Goal: Task Accomplishment & Management: Complete application form

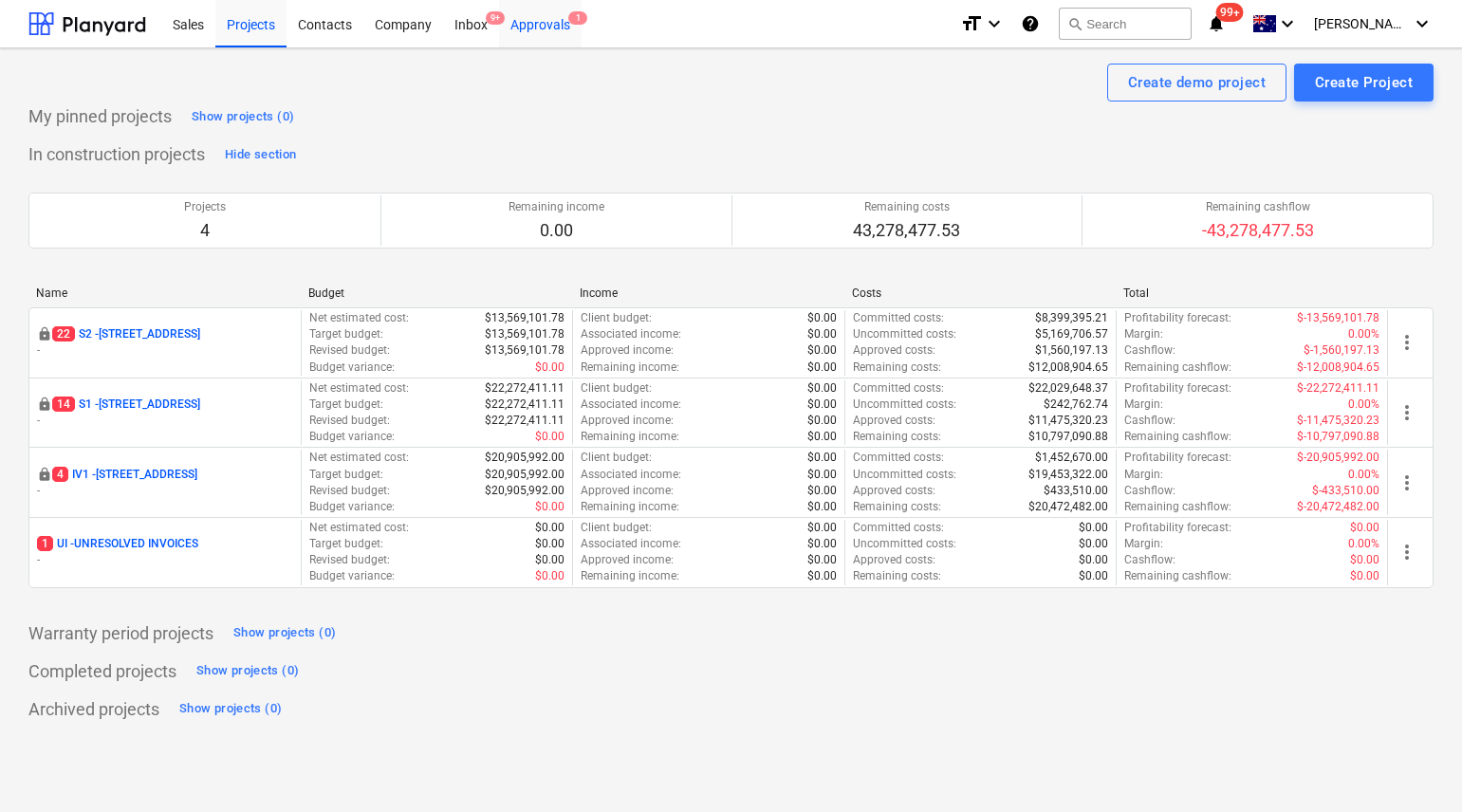
click at [519, 18] on div "Approvals 1" at bounding box center [541, 23] width 83 height 49
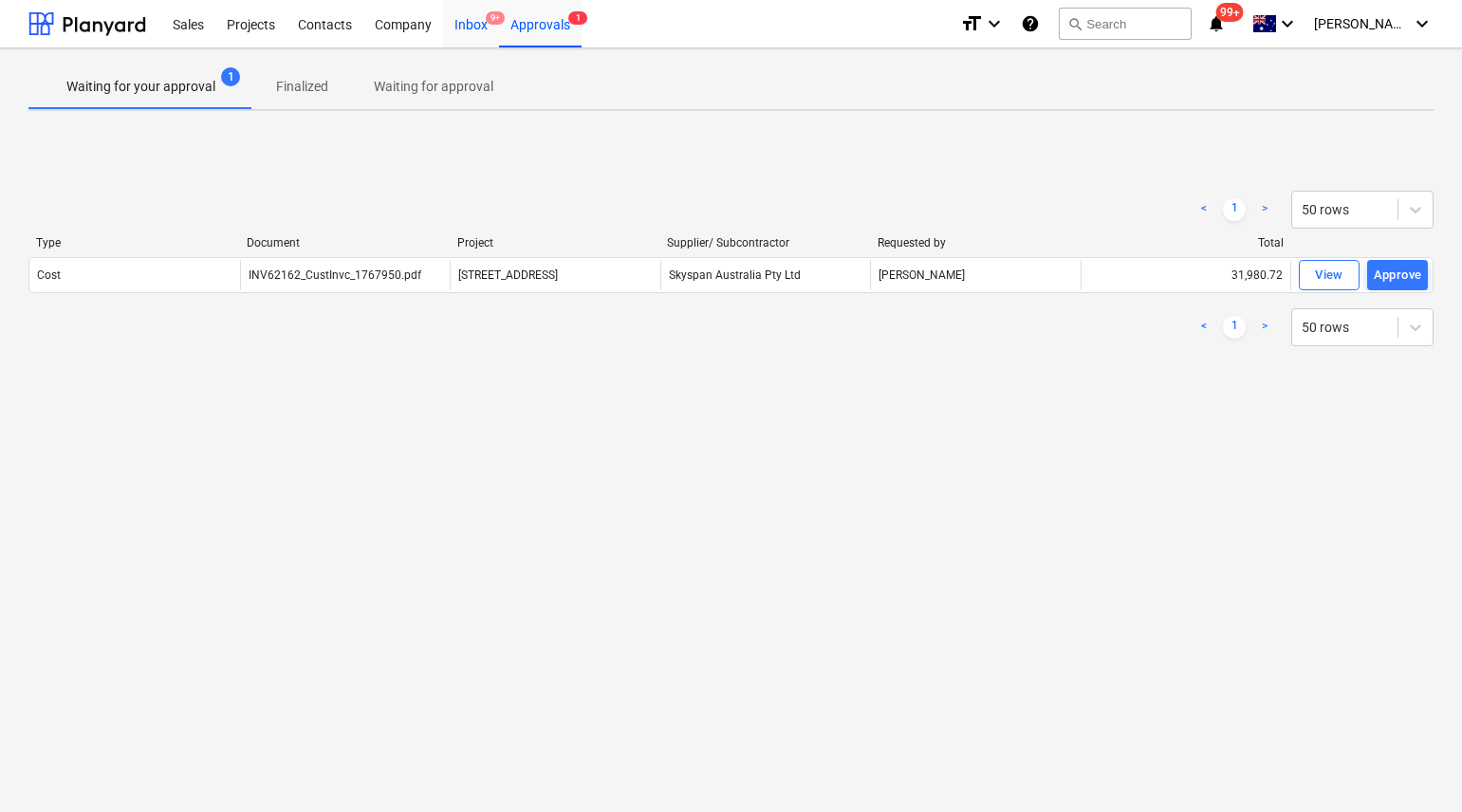
click at [469, 21] on div "Inbox 9+" at bounding box center [470, 23] width 56 height 49
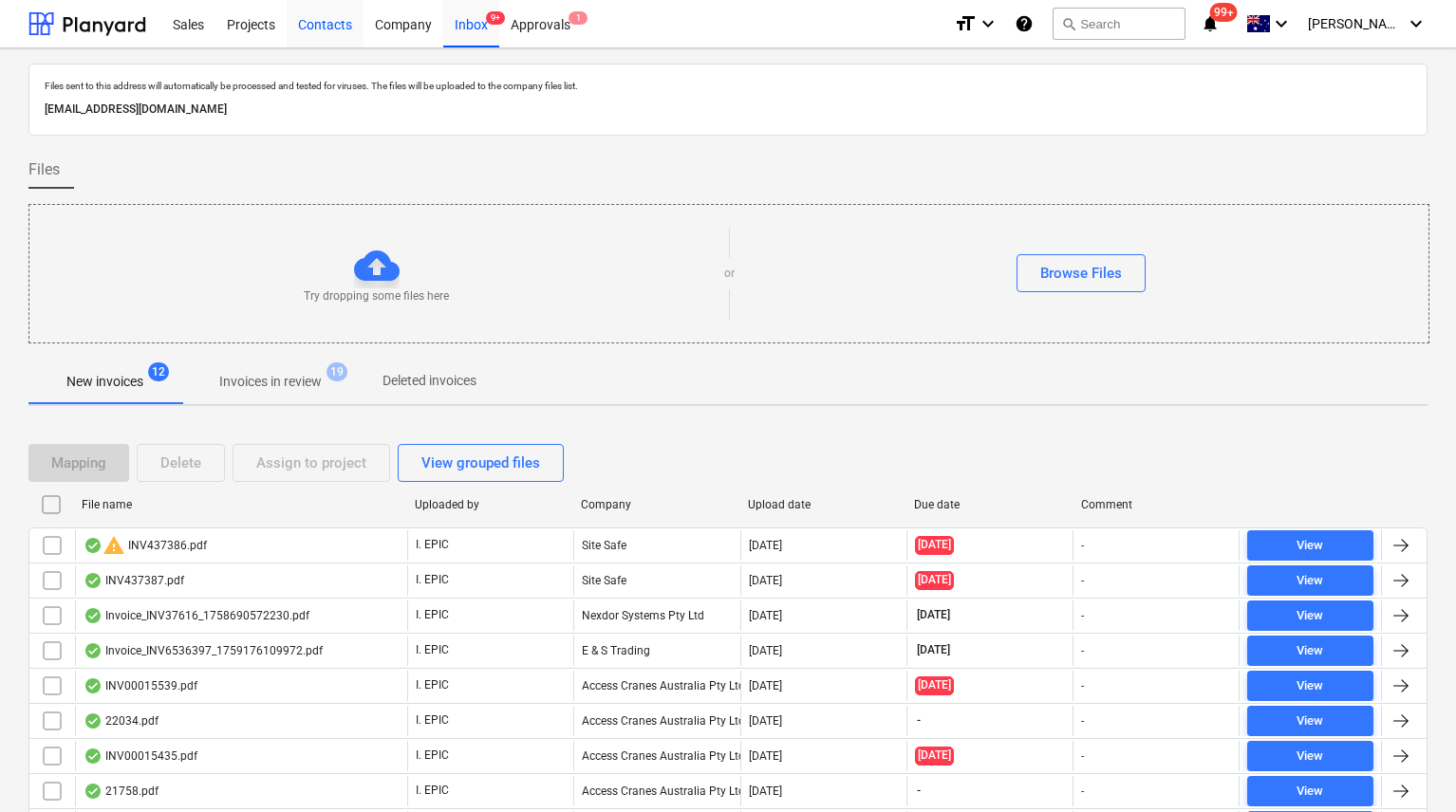
click at [290, 25] on div "Contacts" at bounding box center [324, 23] width 77 height 49
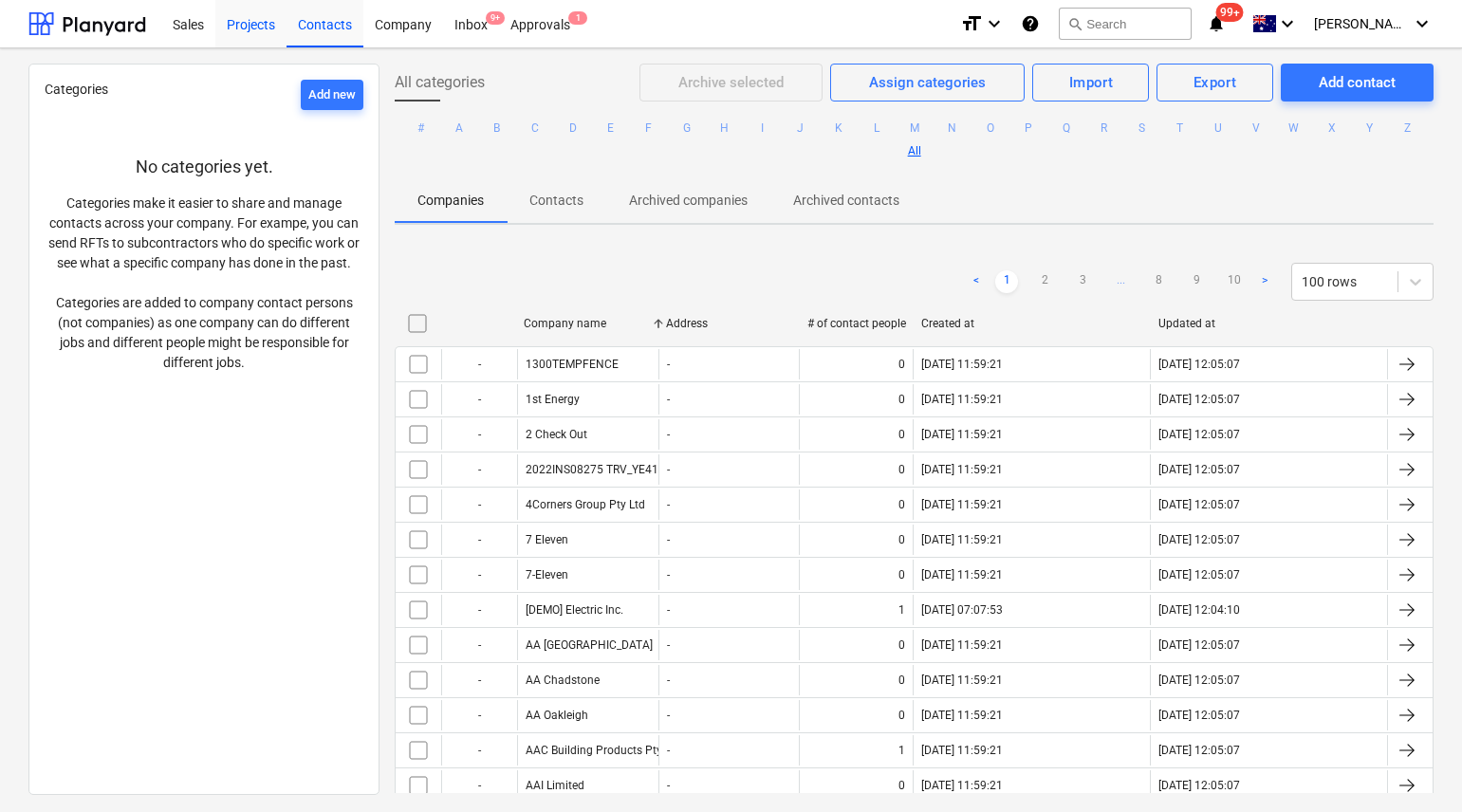
click at [269, 18] on div "Projects" at bounding box center [250, 23] width 71 height 49
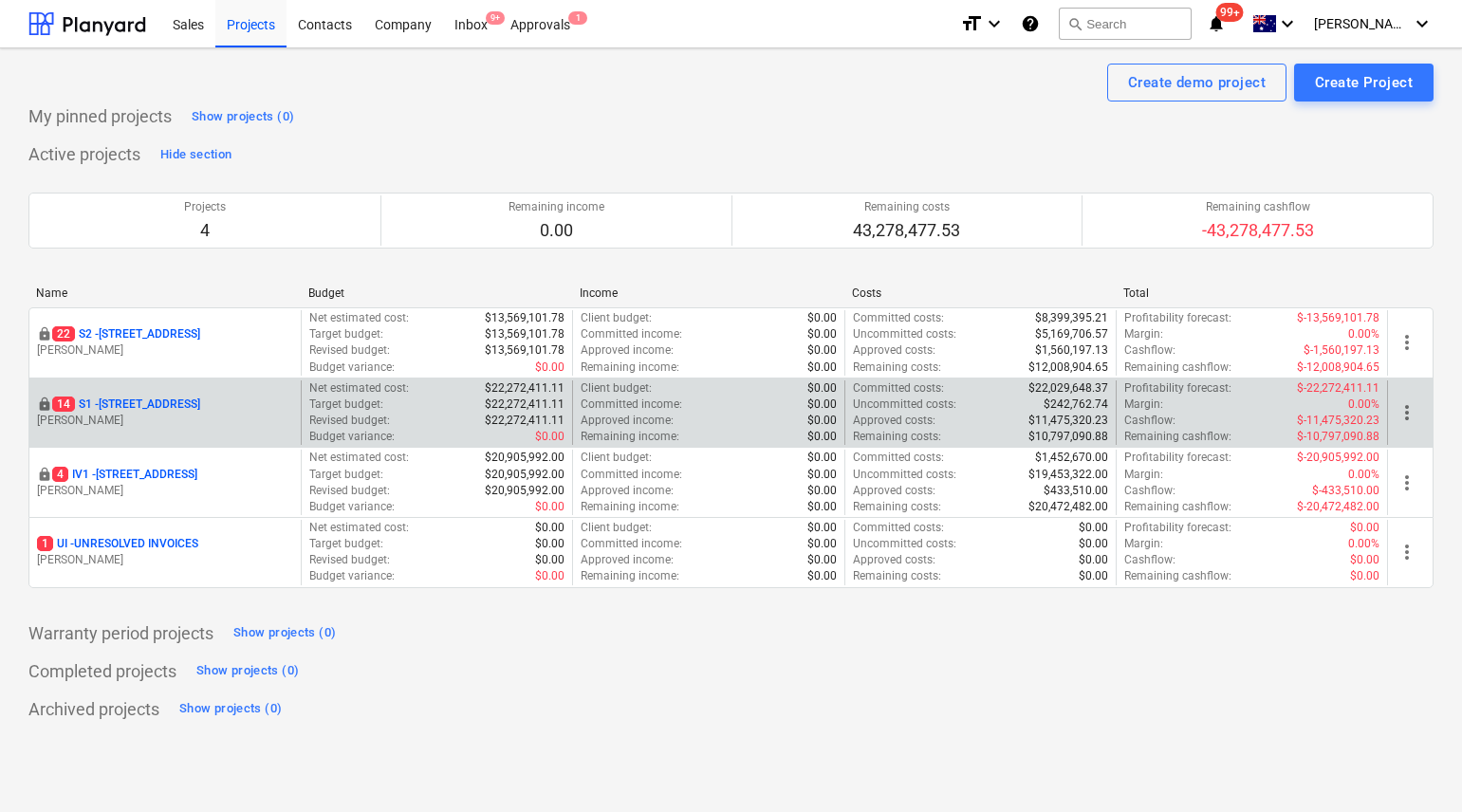
click at [154, 396] on p "[STREET_ADDRESS]" at bounding box center [127, 404] width 148 height 17
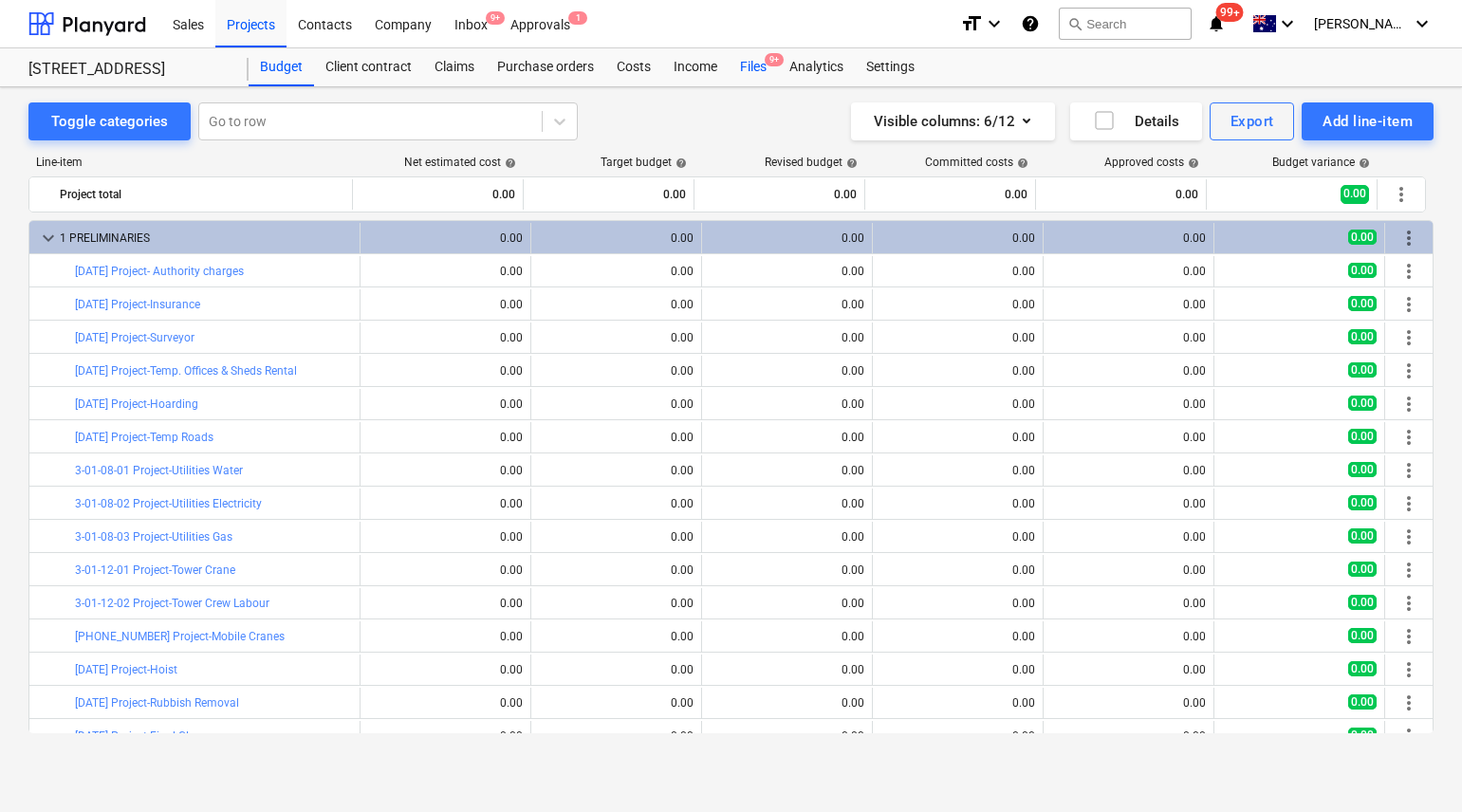
scroll to position [479, 0]
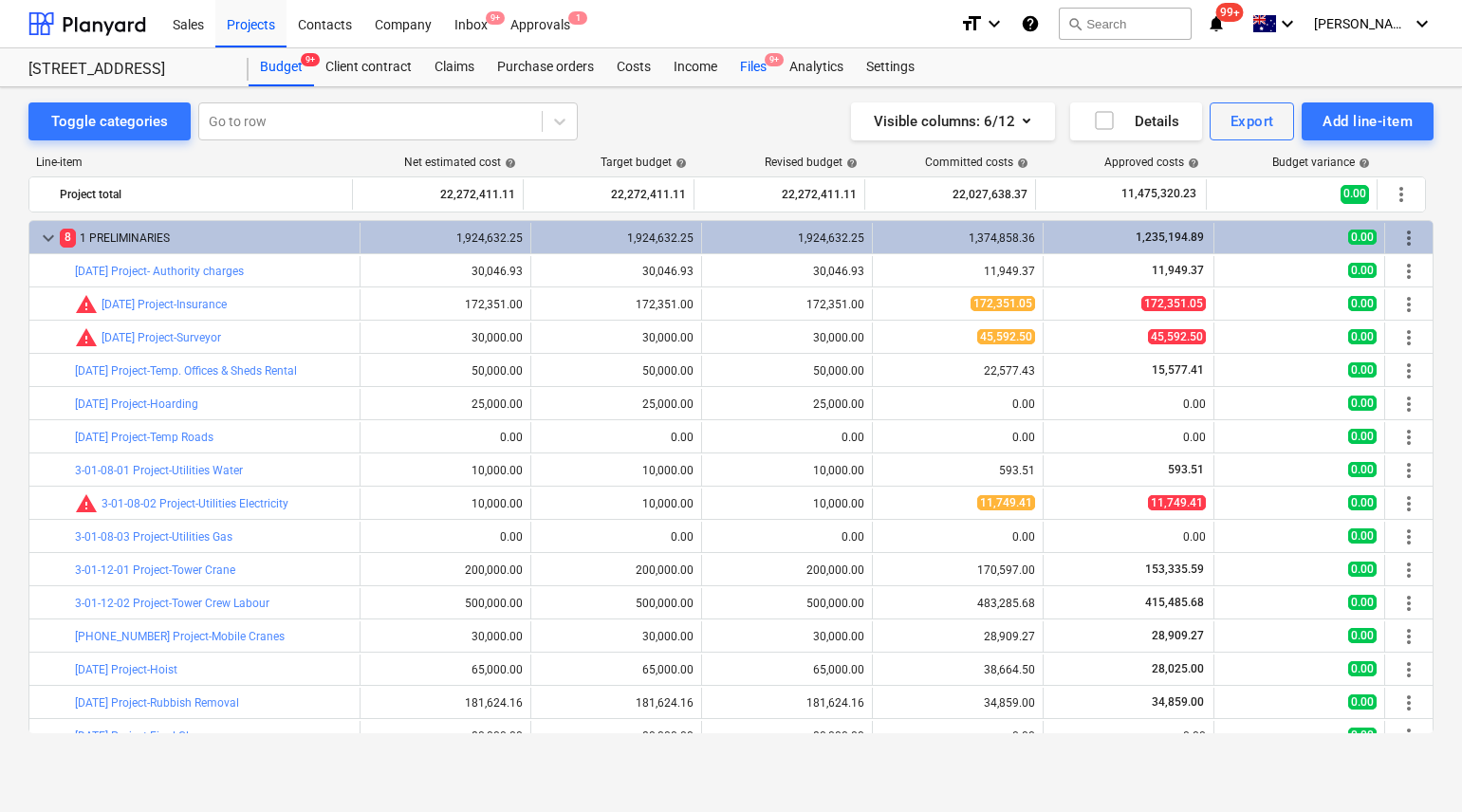
click at [759, 59] on div "Files 9+" at bounding box center [753, 67] width 50 height 38
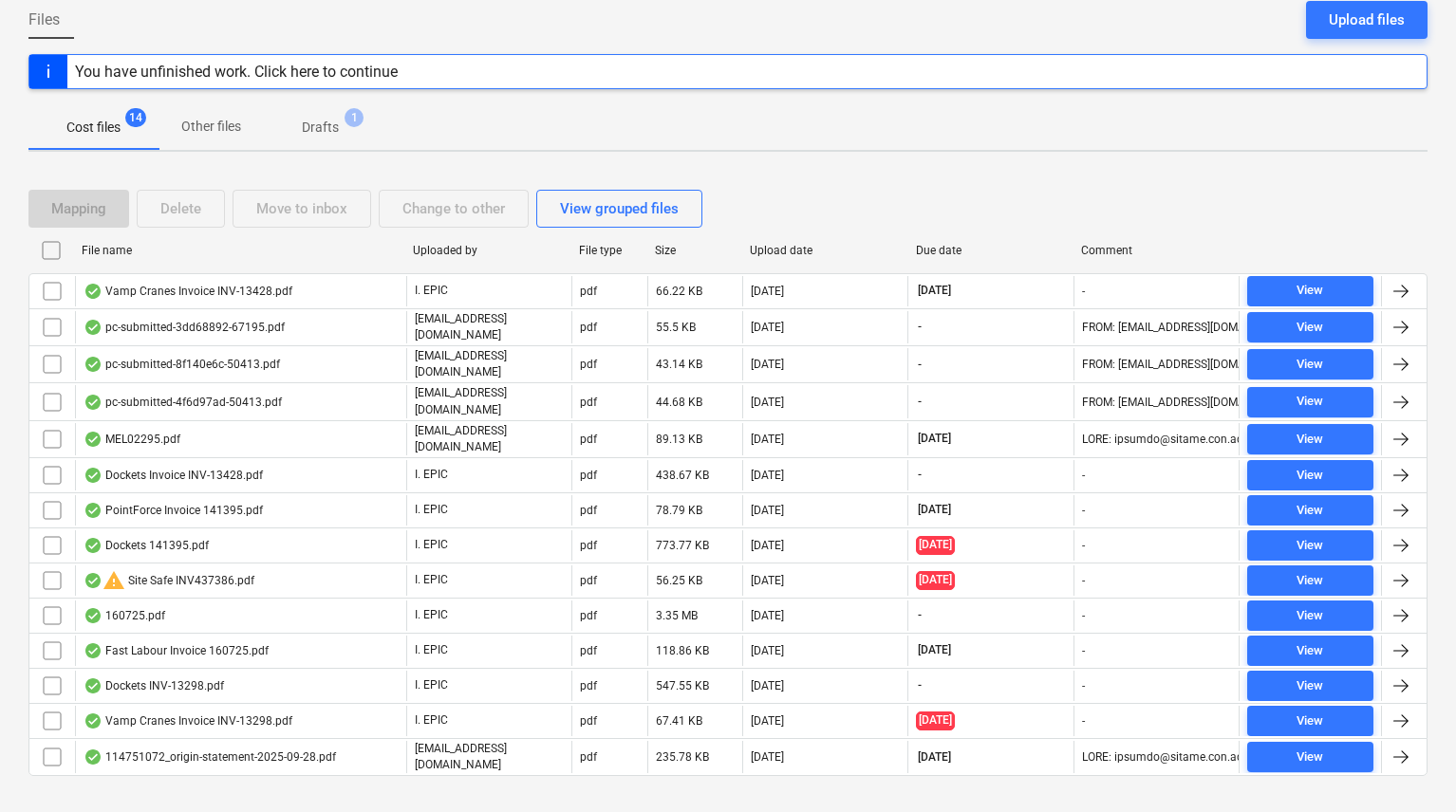
scroll to position [210, 0]
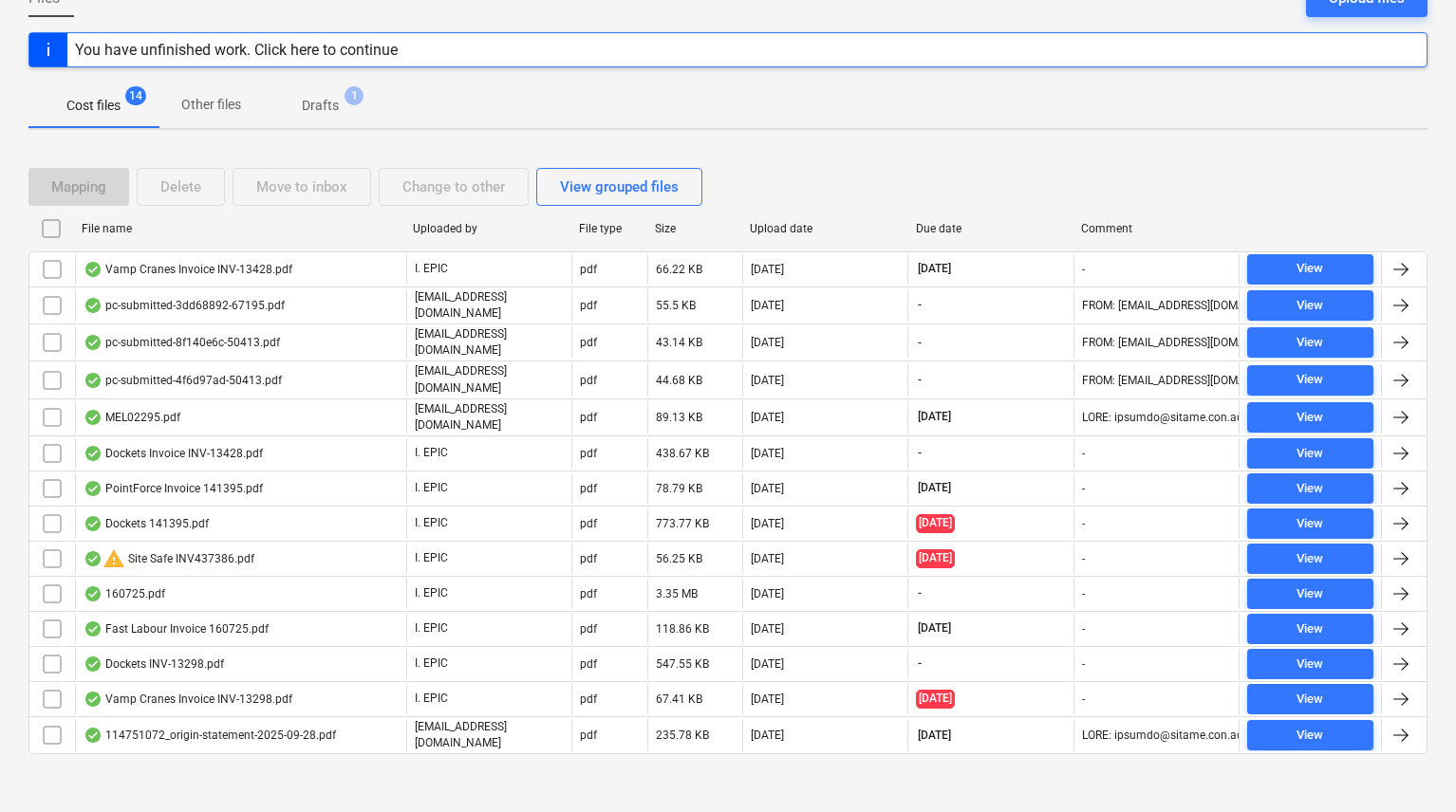
click at [330, 99] on p "Drafts" at bounding box center [320, 105] width 37 height 19
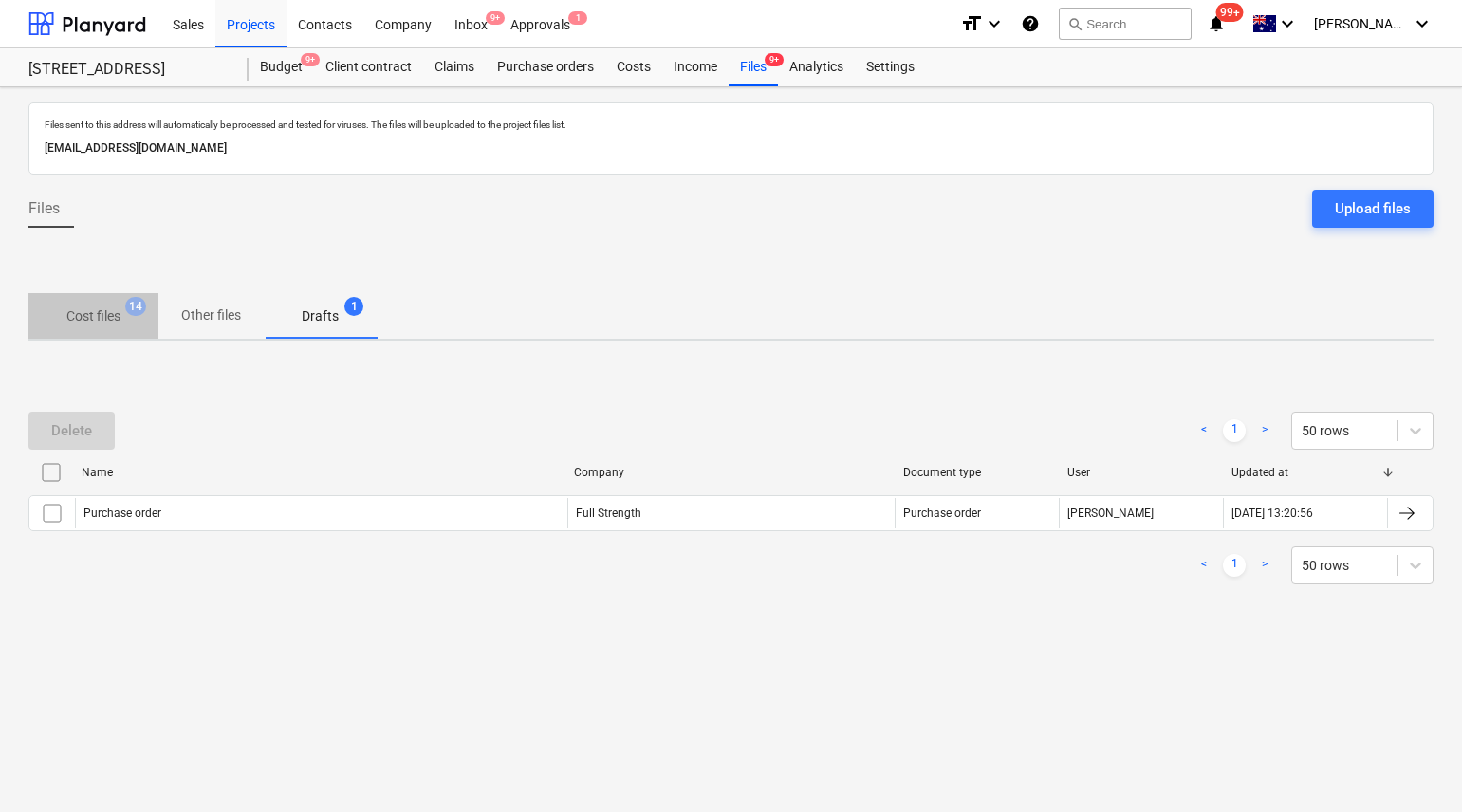
click at [94, 310] on p "Cost files" at bounding box center [94, 316] width 55 height 19
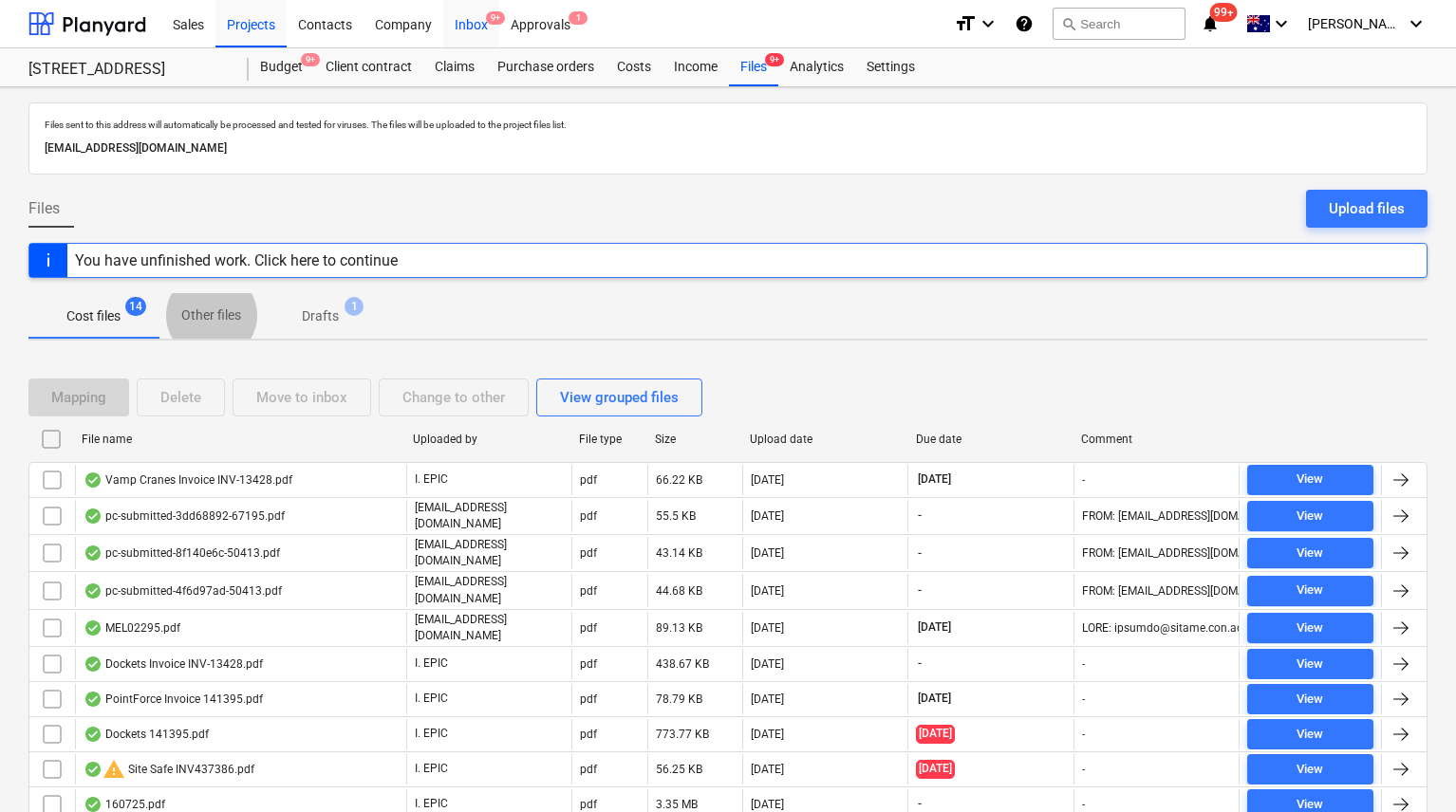
click at [467, 28] on div "Inbox 9+" at bounding box center [470, 23] width 56 height 49
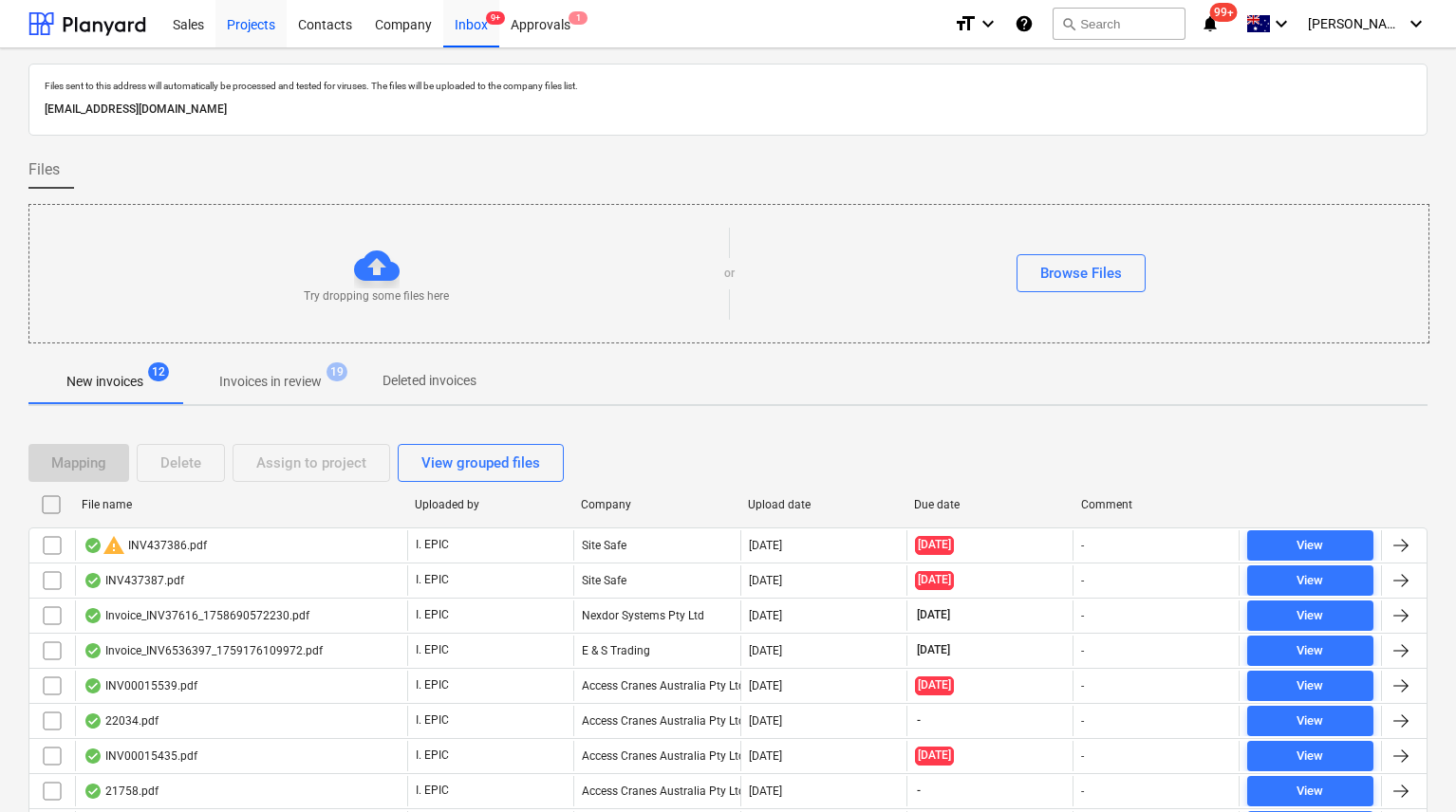
click at [247, 30] on div "Projects" at bounding box center [250, 23] width 71 height 49
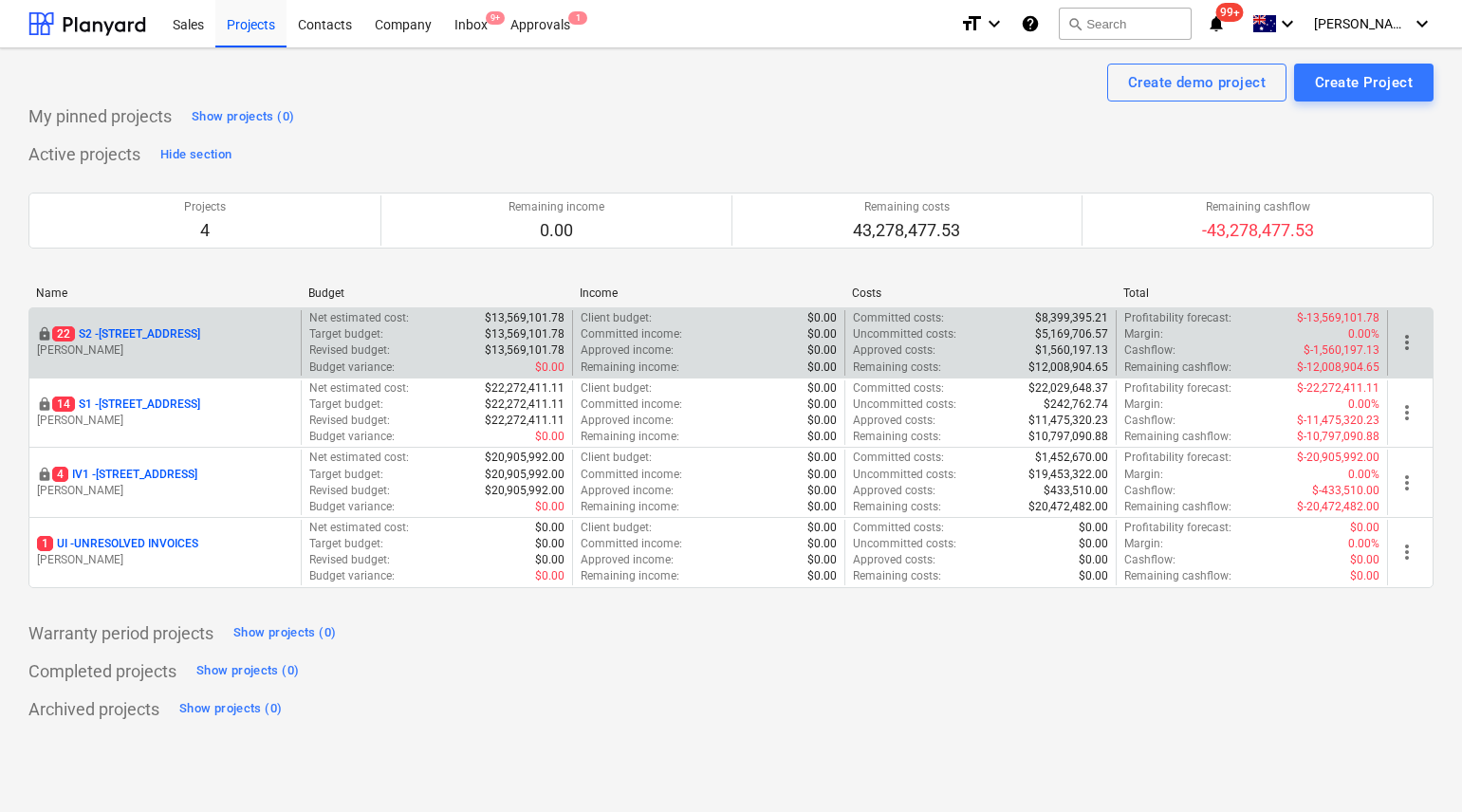
click at [169, 338] on p "[STREET_ADDRESS]" at bounding box center [127, 334] width 148 height 17
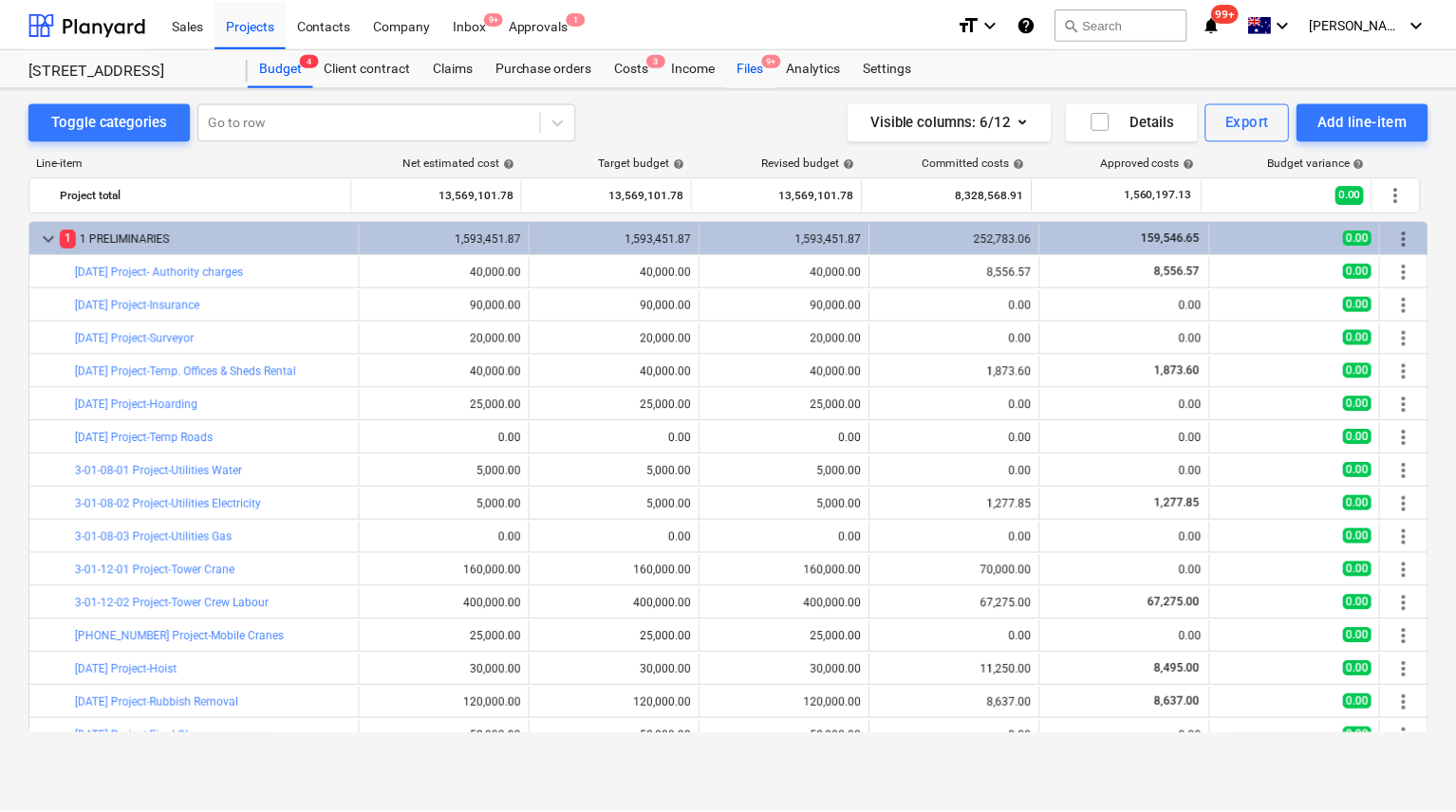
scroll to position [203, 0]
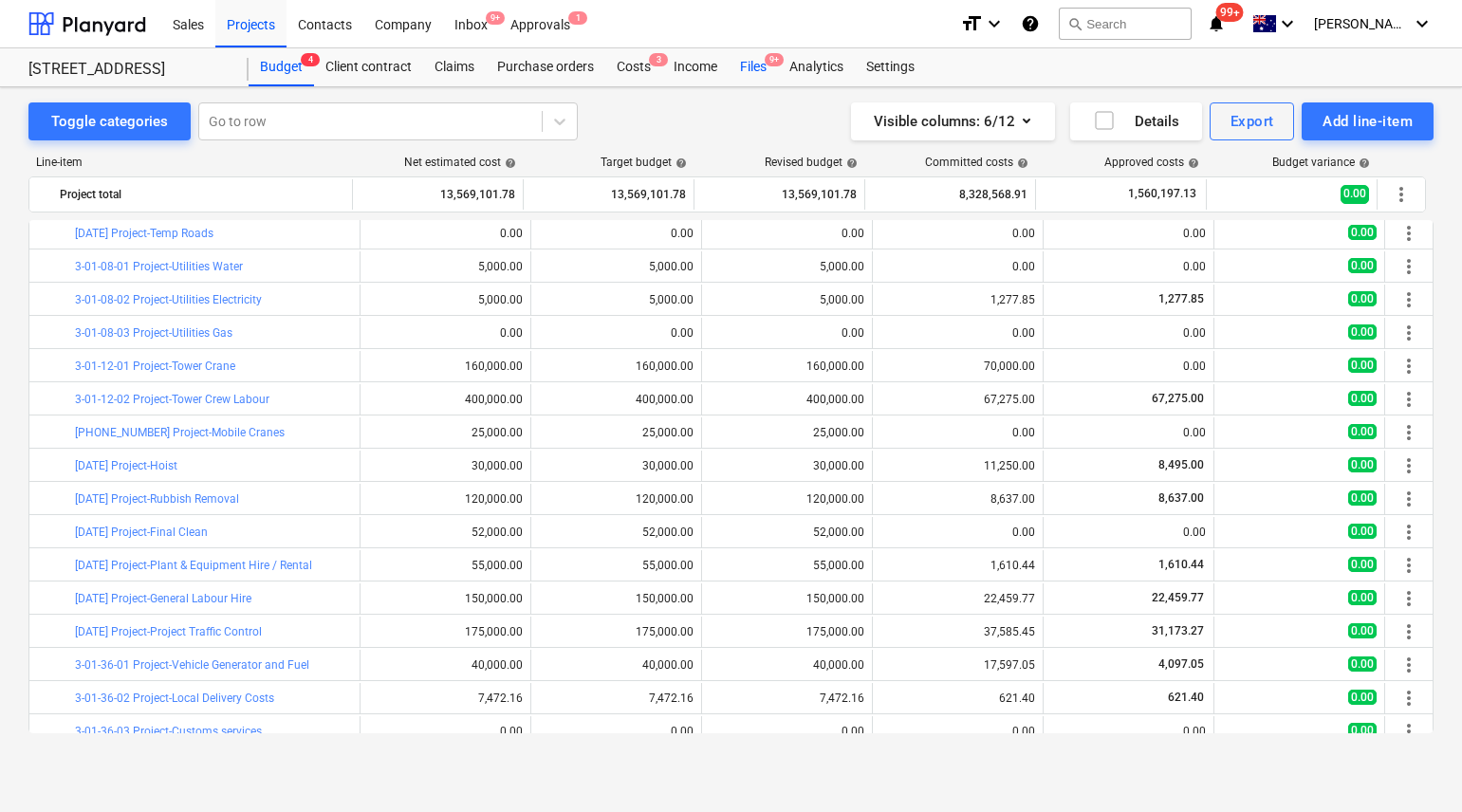
click at [768, 72] on div "Files 9+" at bounding box center [753, 67] width 50 height 38
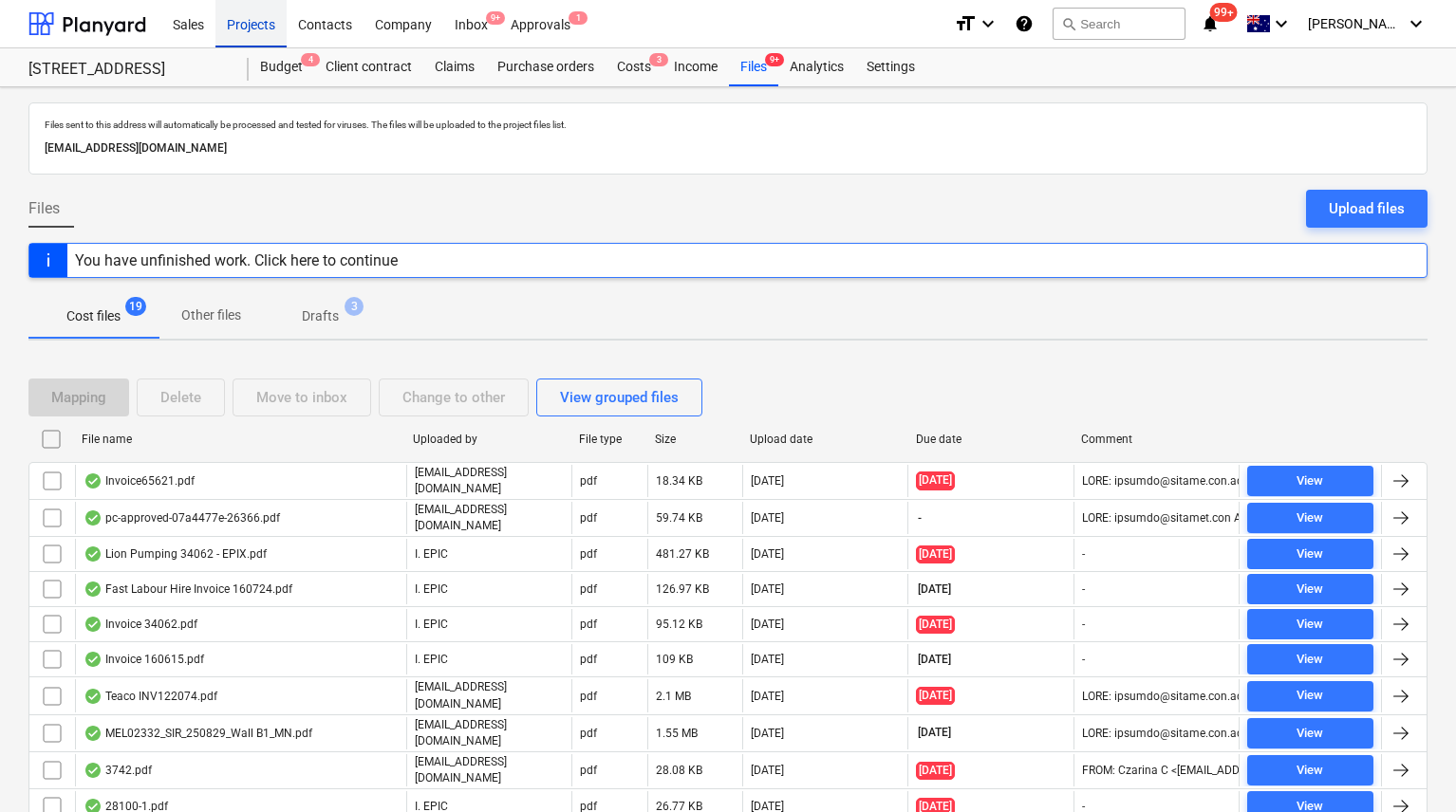
click at [242, 29] on div "Projects" at bounding box center [250, 23] width 71 height 49
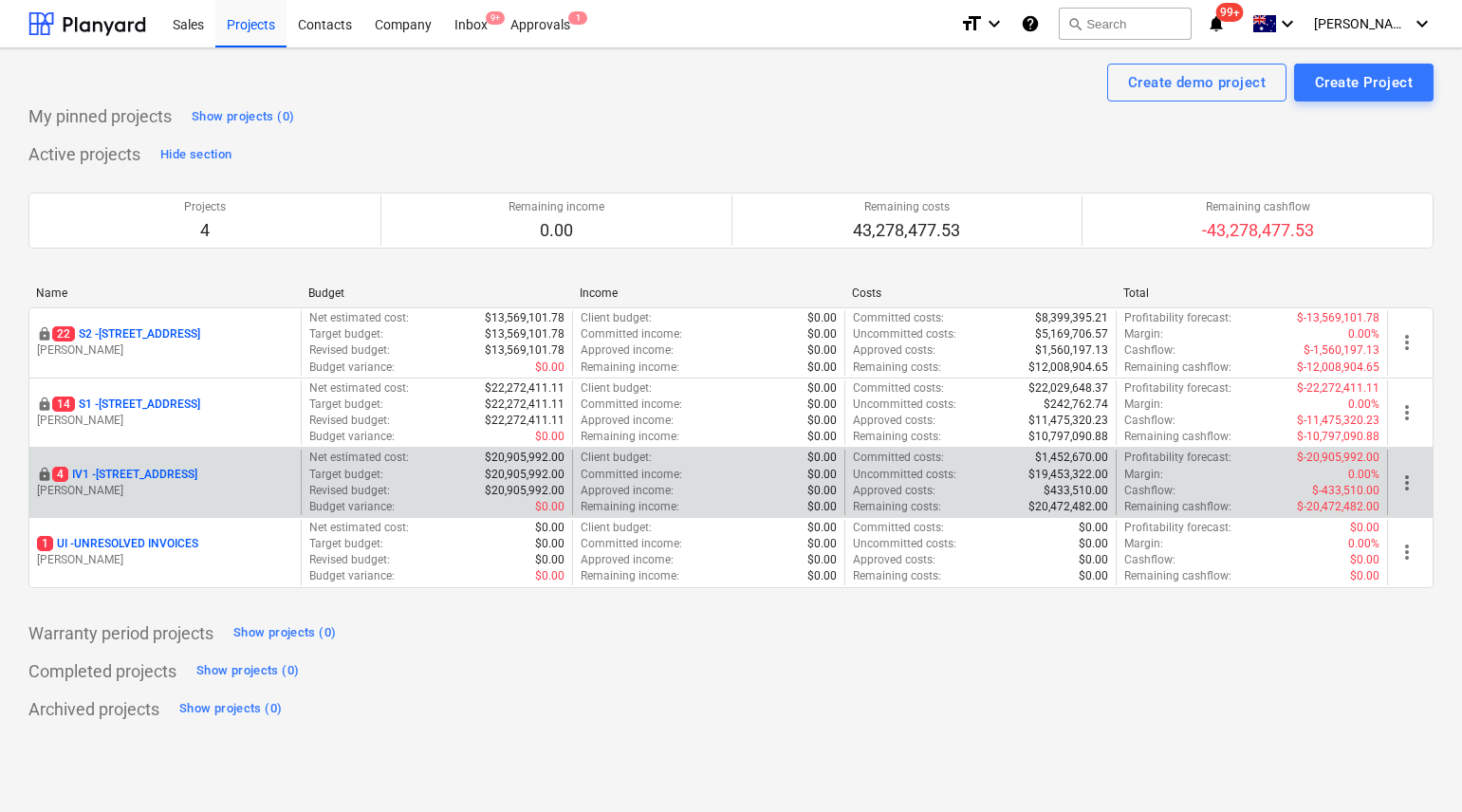
click at [135, 468] on p "[STREET_ADDRESS]" at bounding box center [125, 474] width 145 height 17
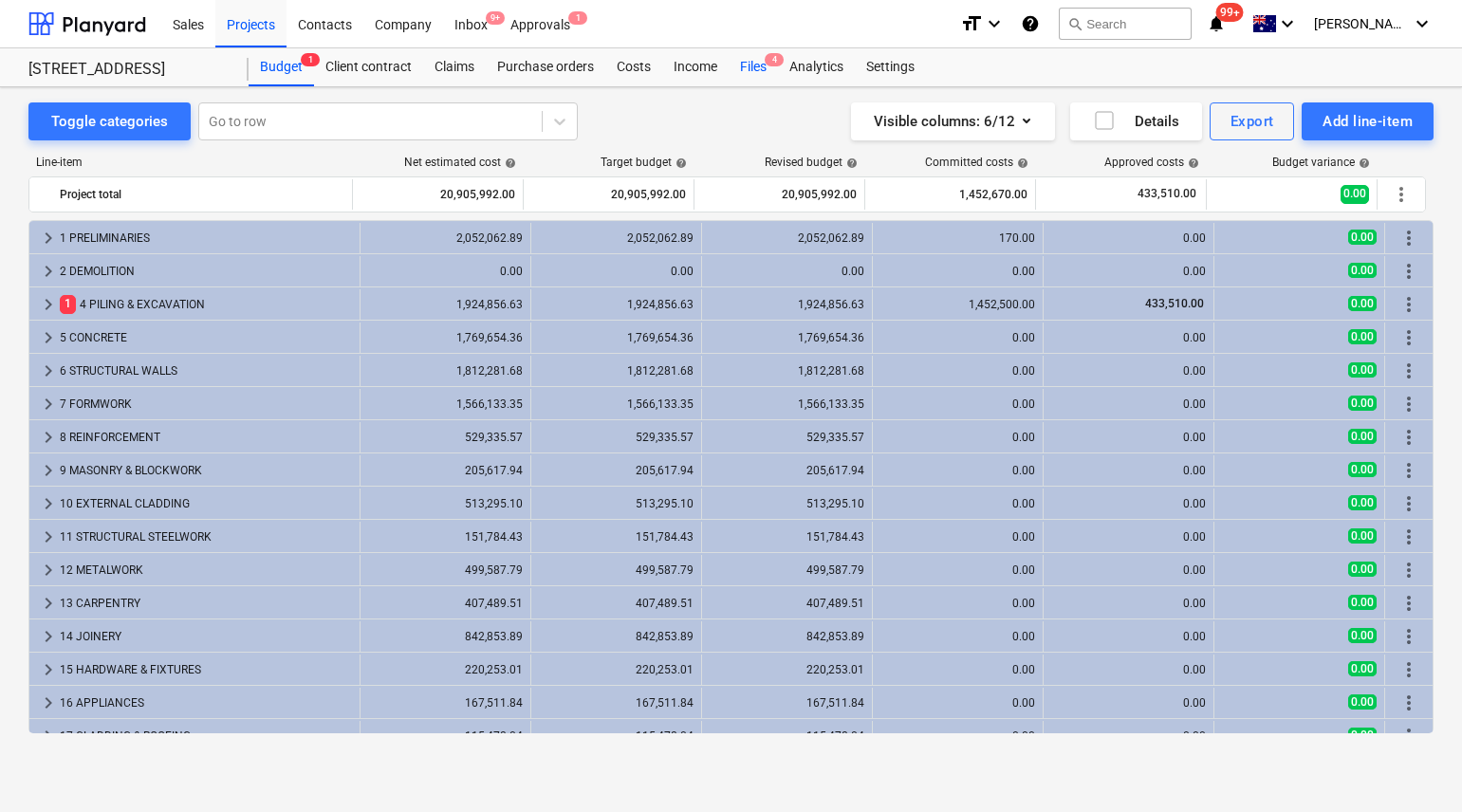
click at [763, 71] on div "Files 4" at bounding box center [753, 67] width 50 height 38
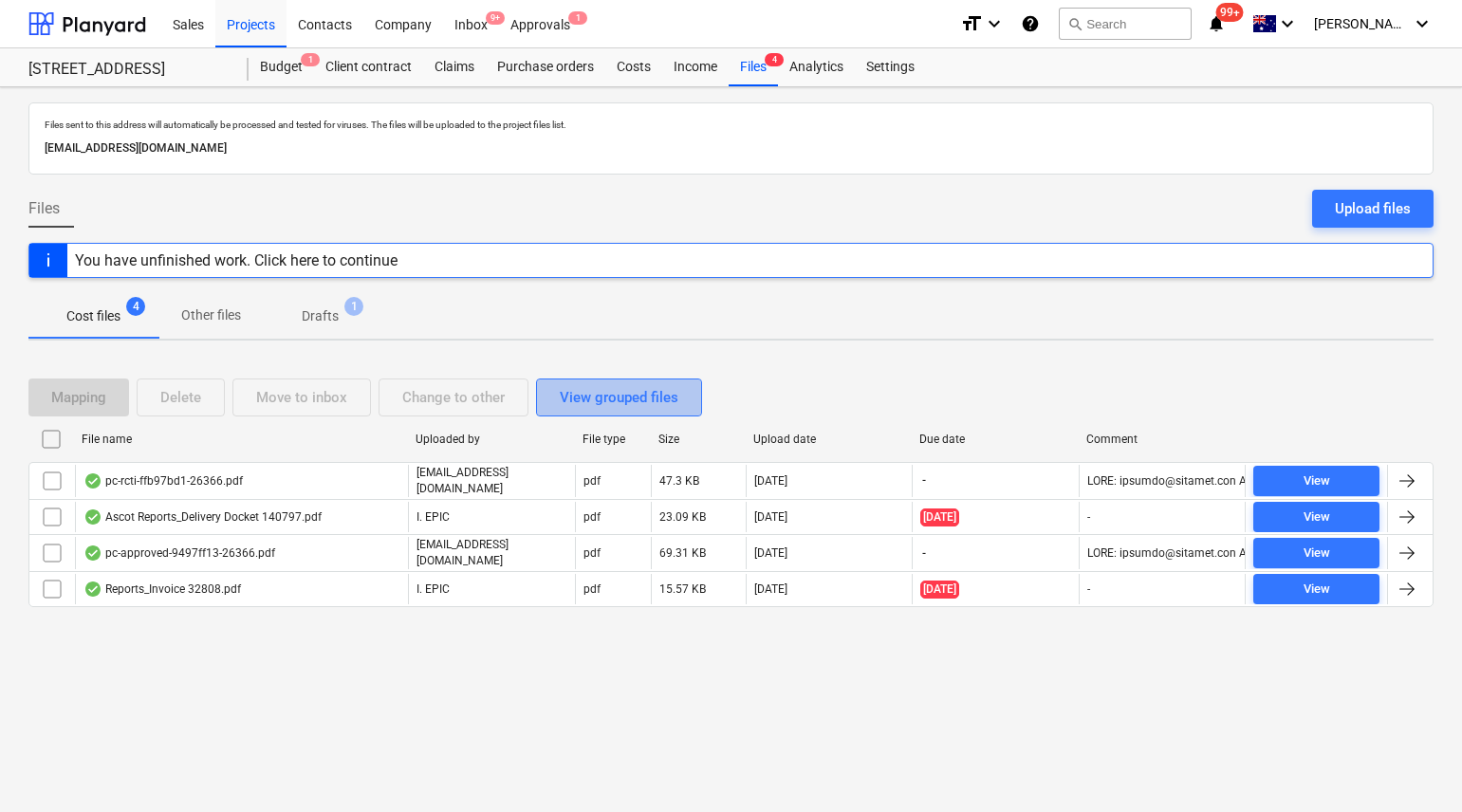
click at [626, 396] on div "View grouped files" at bounding box center [619, 397] width 119 height 24
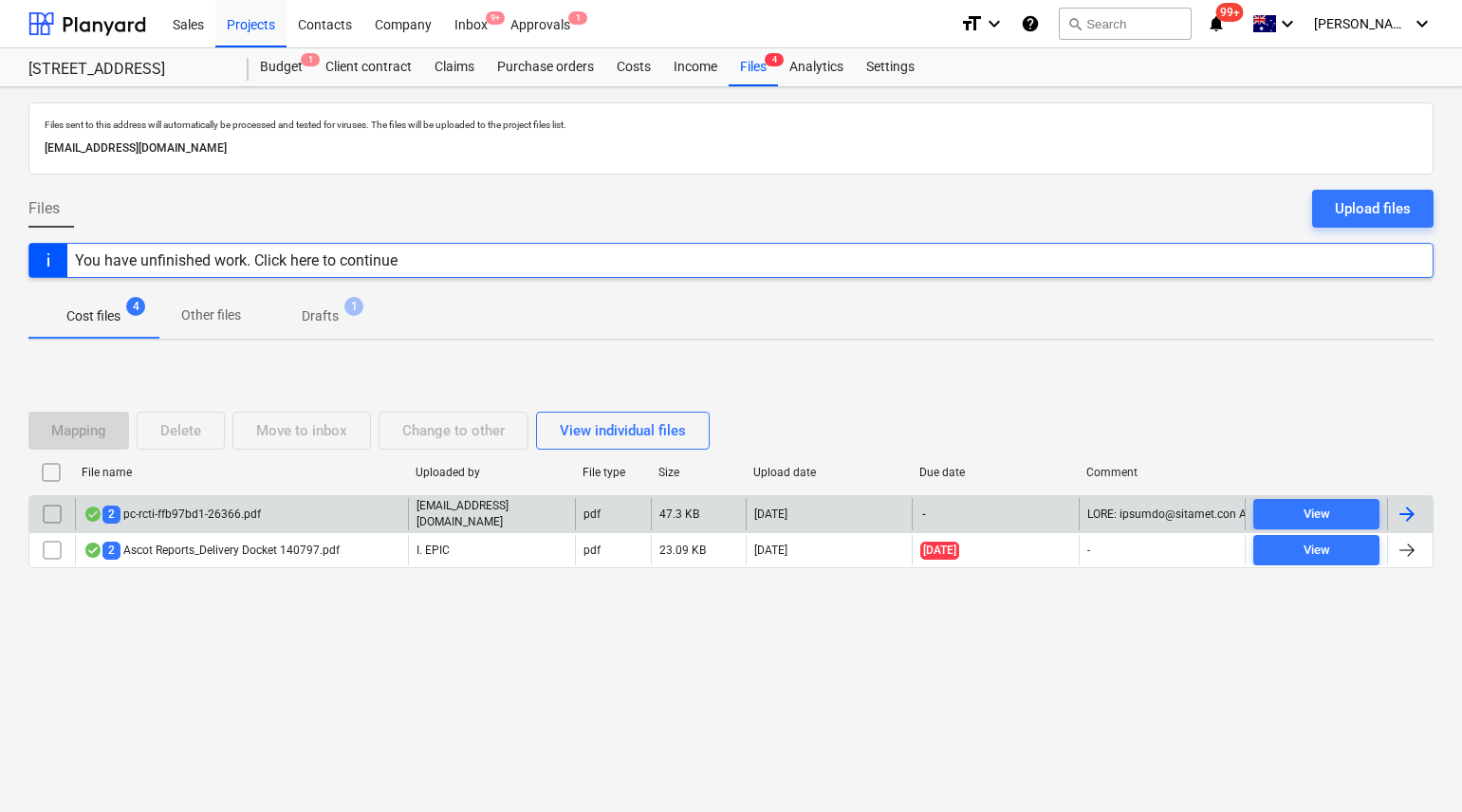
click at [320, 499] on div "2 pc-rcti-ffb97bd1-26366.pdf" at bounding box center [242, 514] width 333 height 32
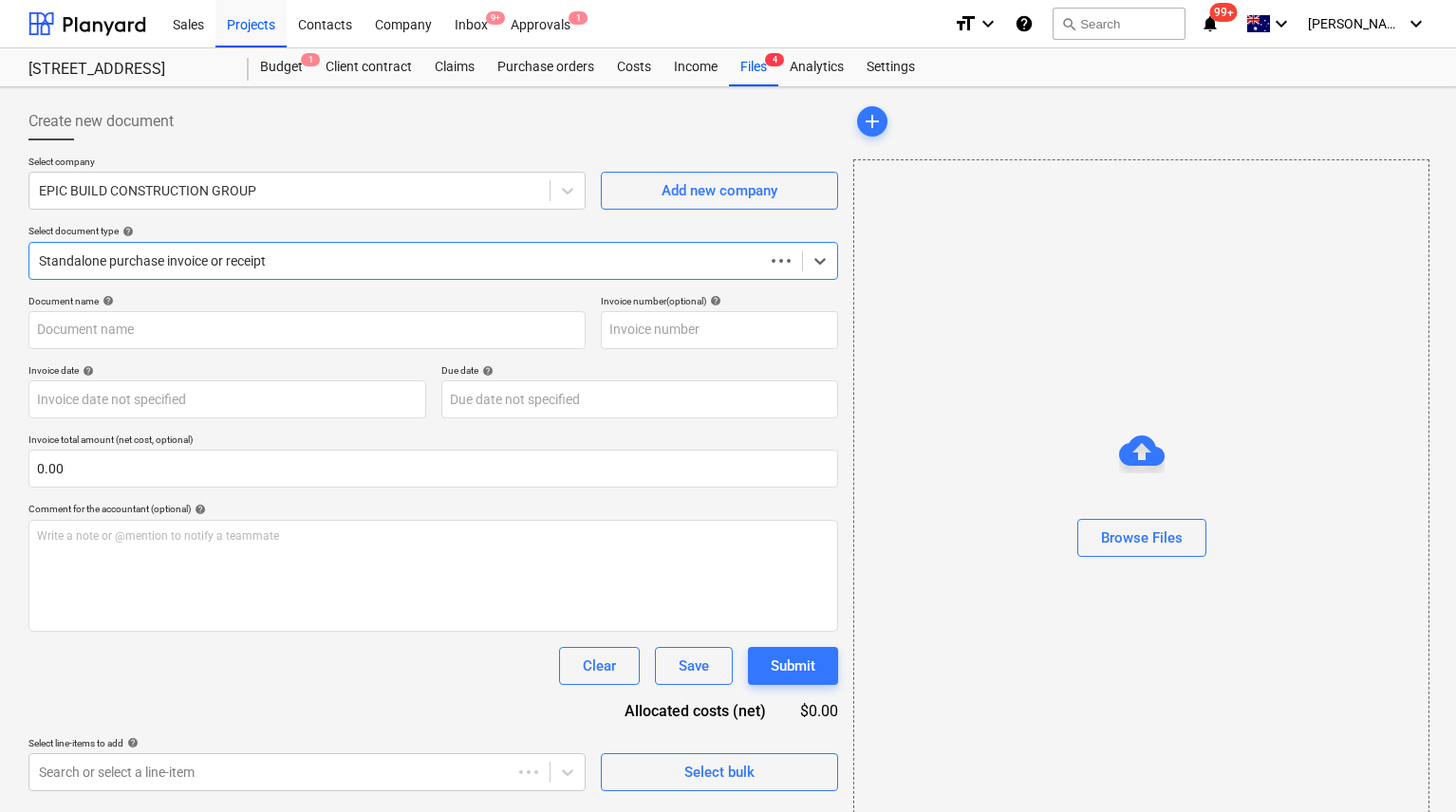
scroll to position [11, 0]
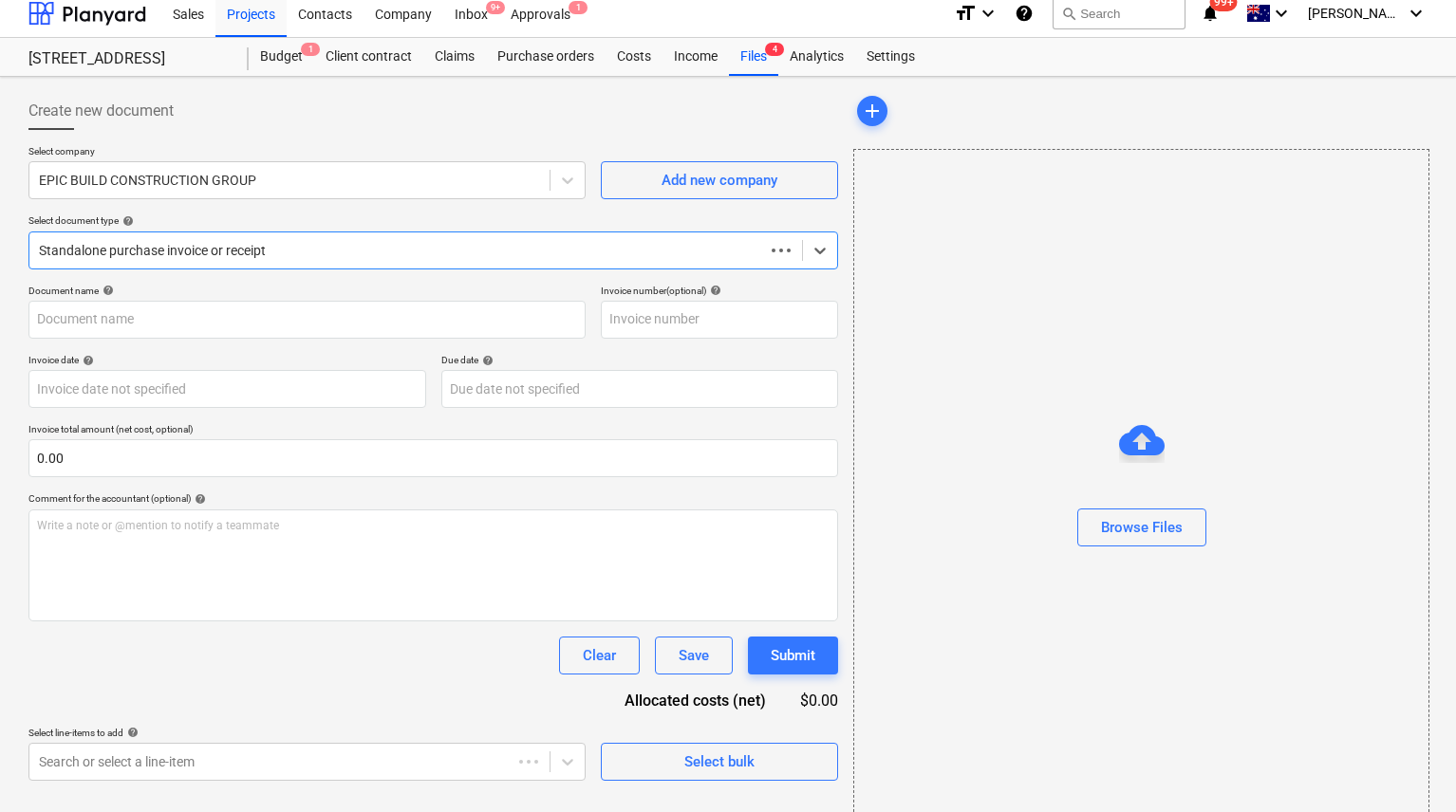
type input "2"
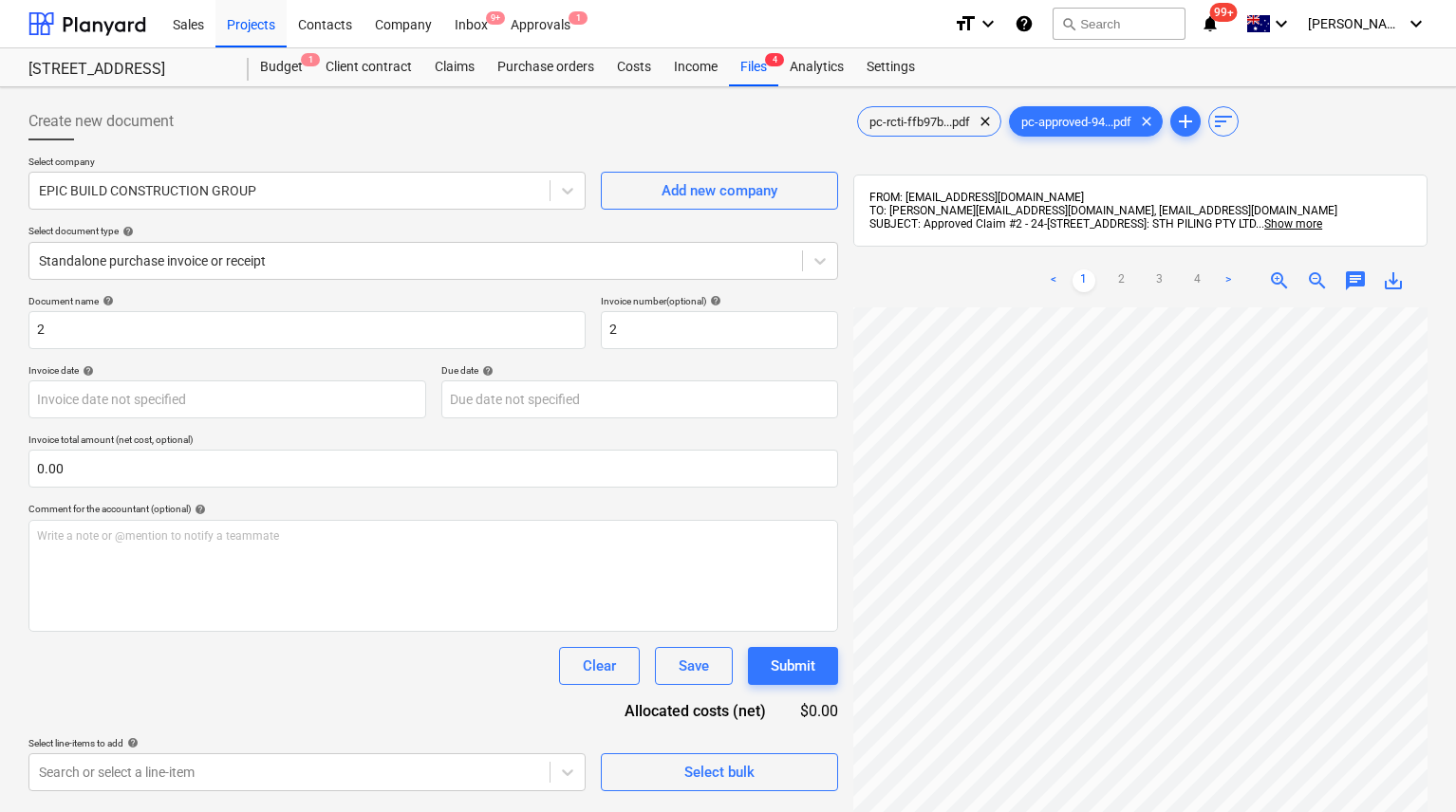
scroll to position [0, 25]
click at [1115, 277] on link "2" at bounding box center [1121, 280] width 22 height 22
click at [1201, 273] on link "4" at bounding box center [1197, 280] width 22 height 22
click at [889, 126] on span "pc-rcti-ffb97b...pdf" at bounding box center [919, 122] width 124 height 15
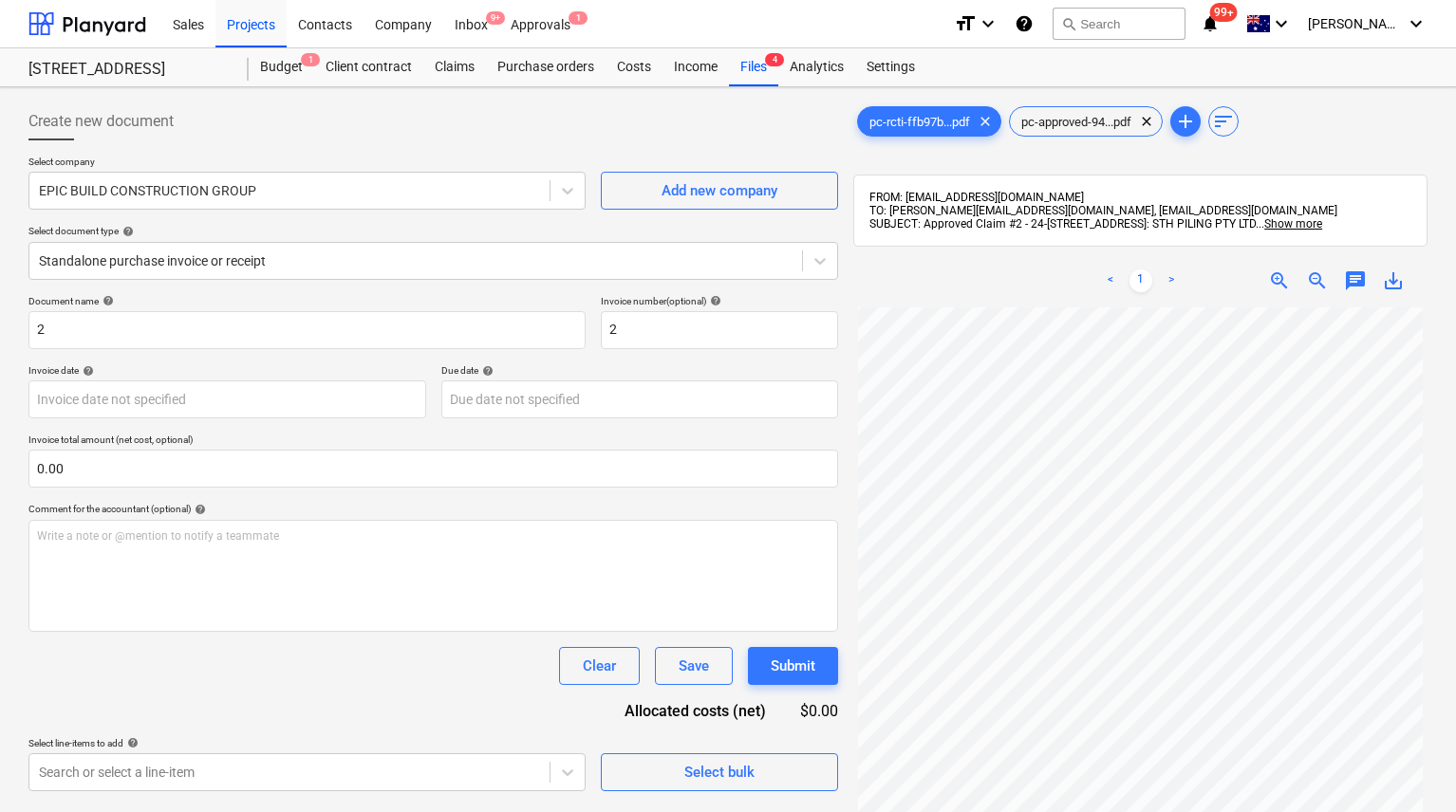
scroll to position [32, 0]
click at [180, 337] on input "2" at bounding box center [307, 330] width 557 height 38
paste input "PC-243741-1489011"
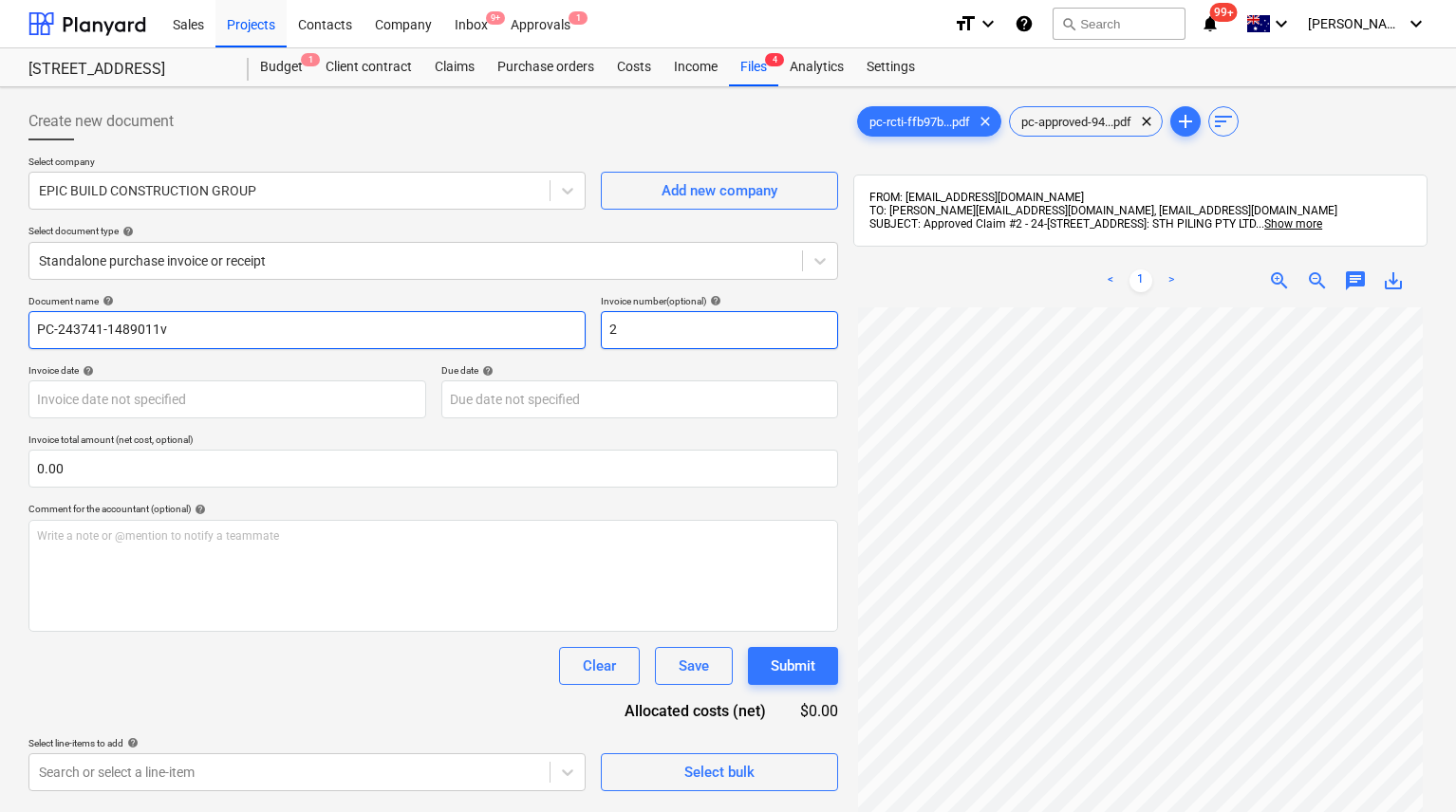
type input "PC-243741-1489011v"
paste input "PC-243741-1489011"
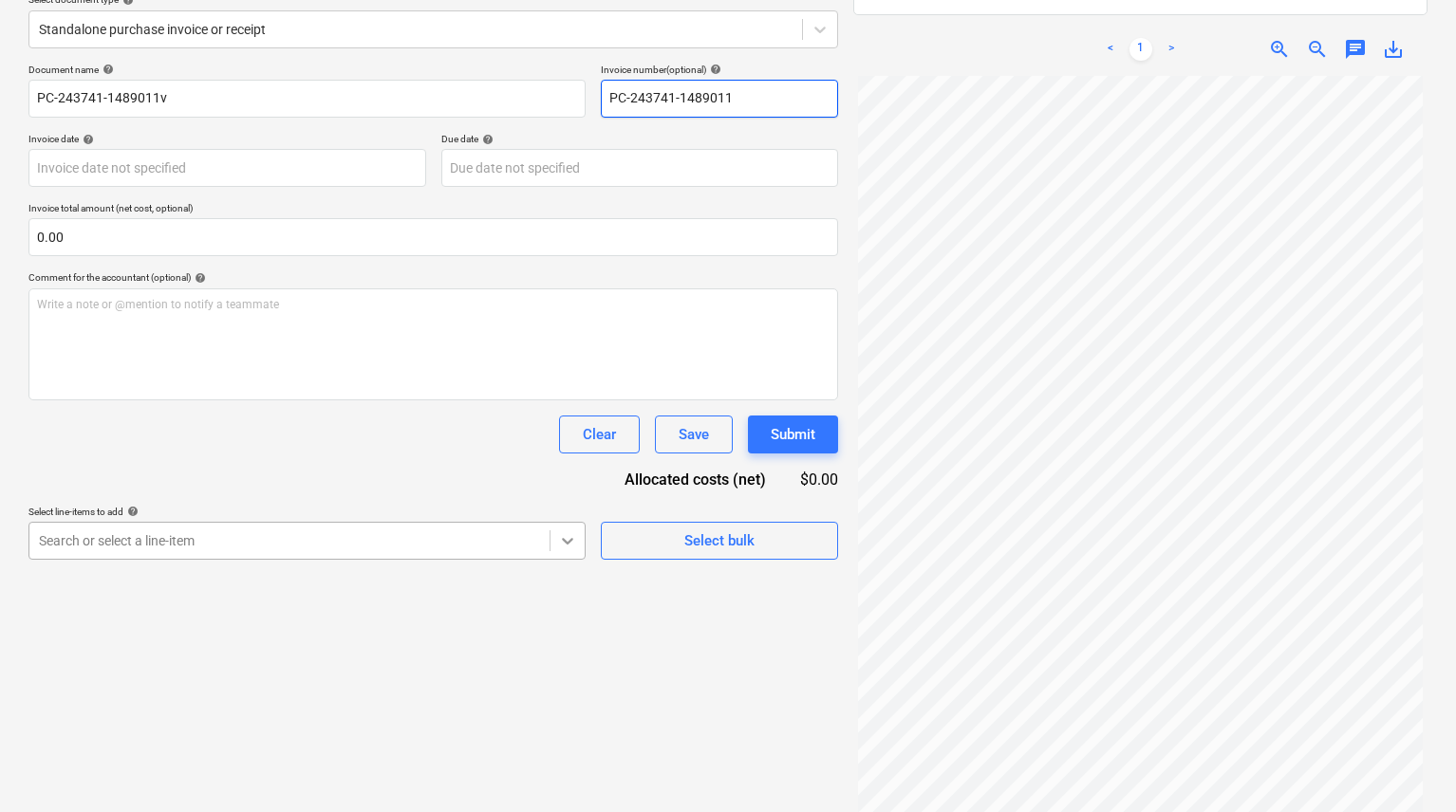
type input "PC-243741-1489011"
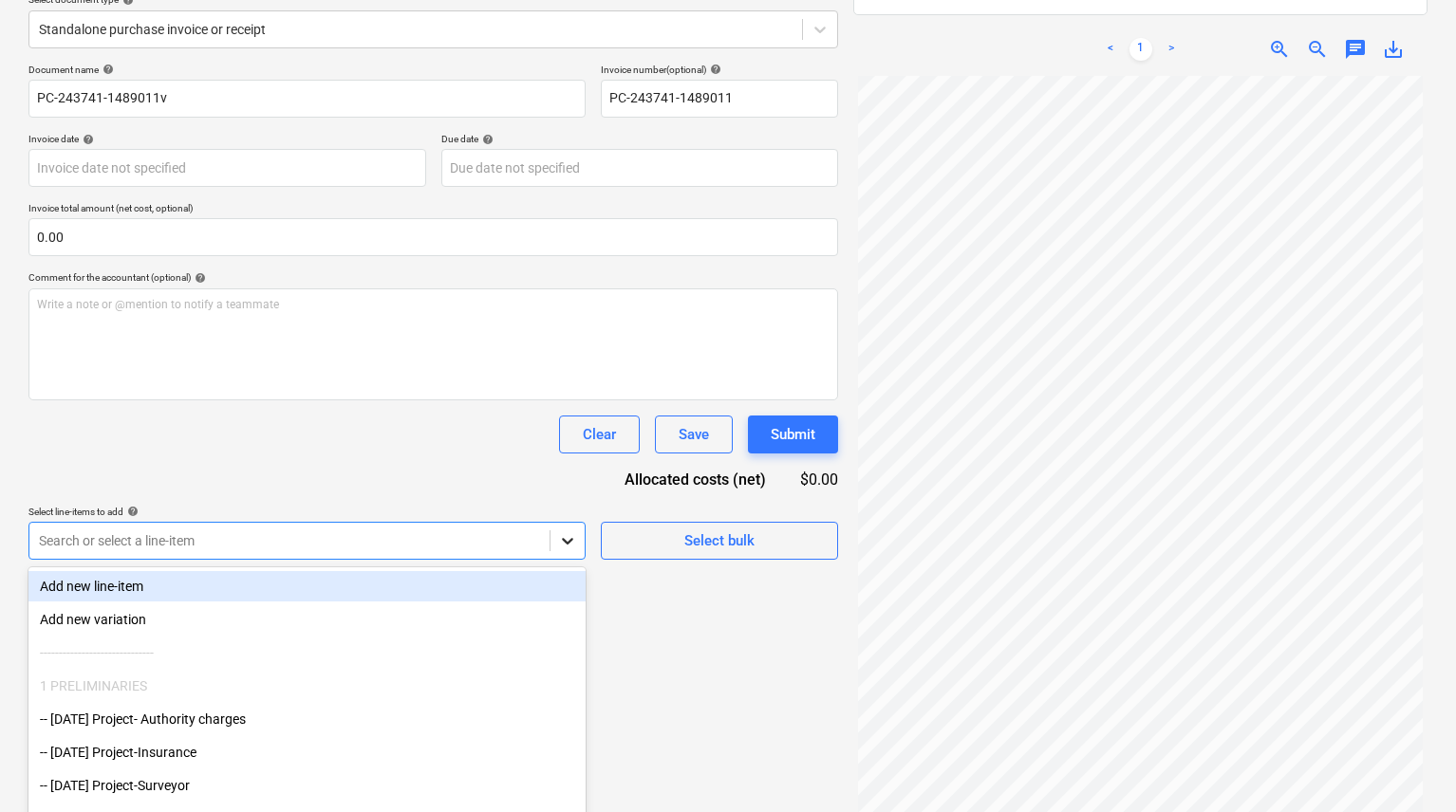
scroll to position [276, 0]
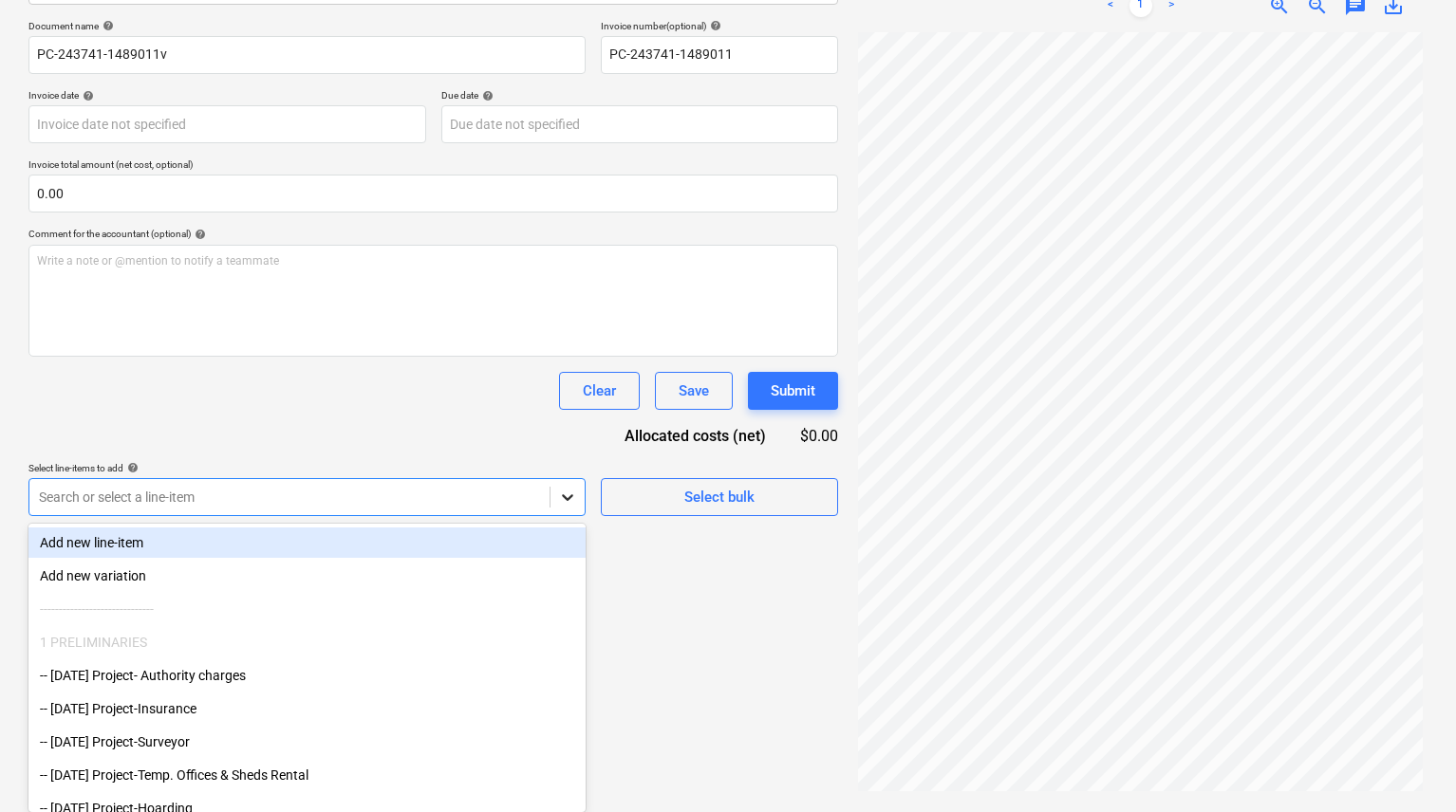
click at [563, 536] on body "Sales Projects Contacts Company Inbox 9+ Approvals 1 format_size keyboard_arrow…" at bounding box center [728, 130] width 1456 height 812
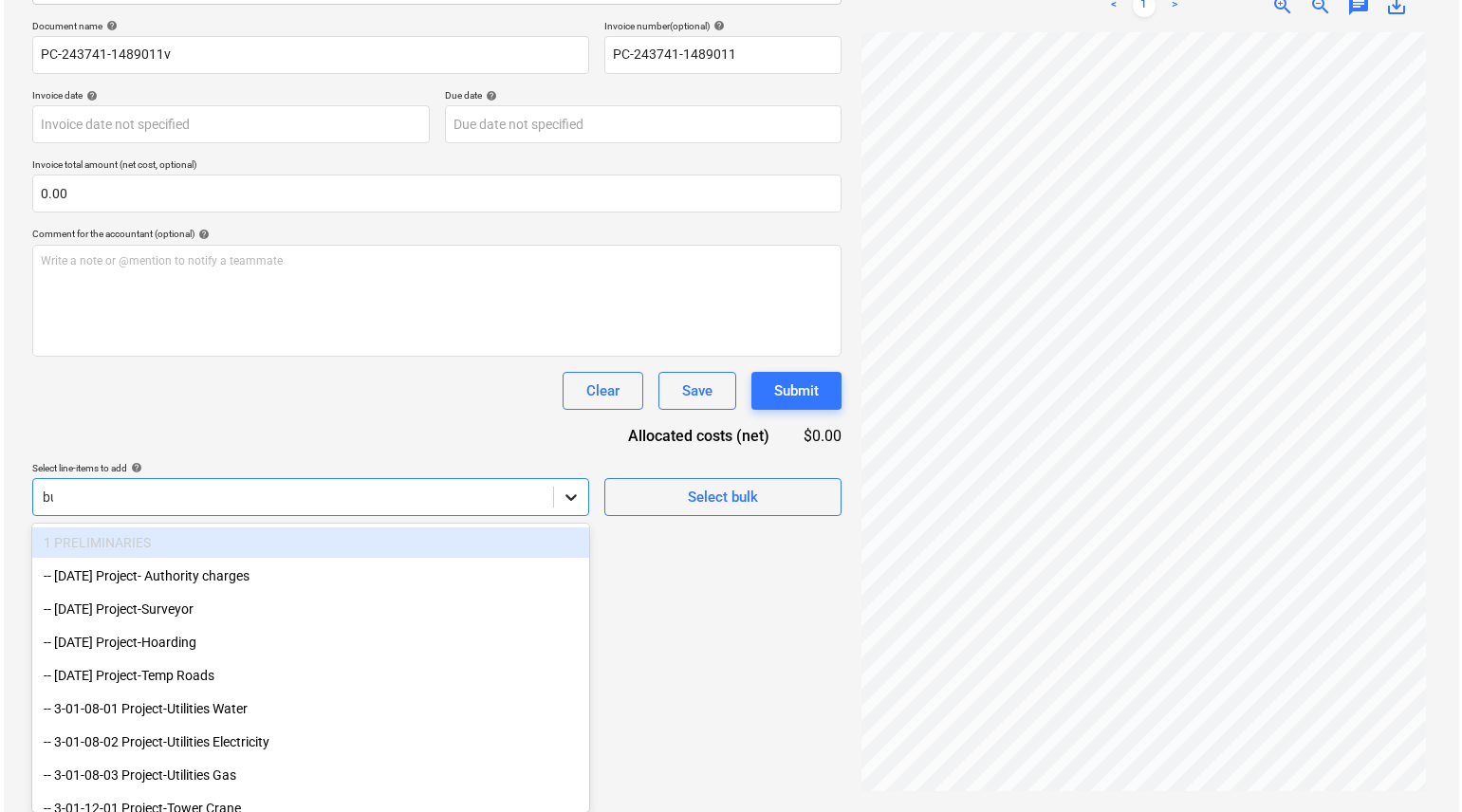
scroll to position [270, 0]
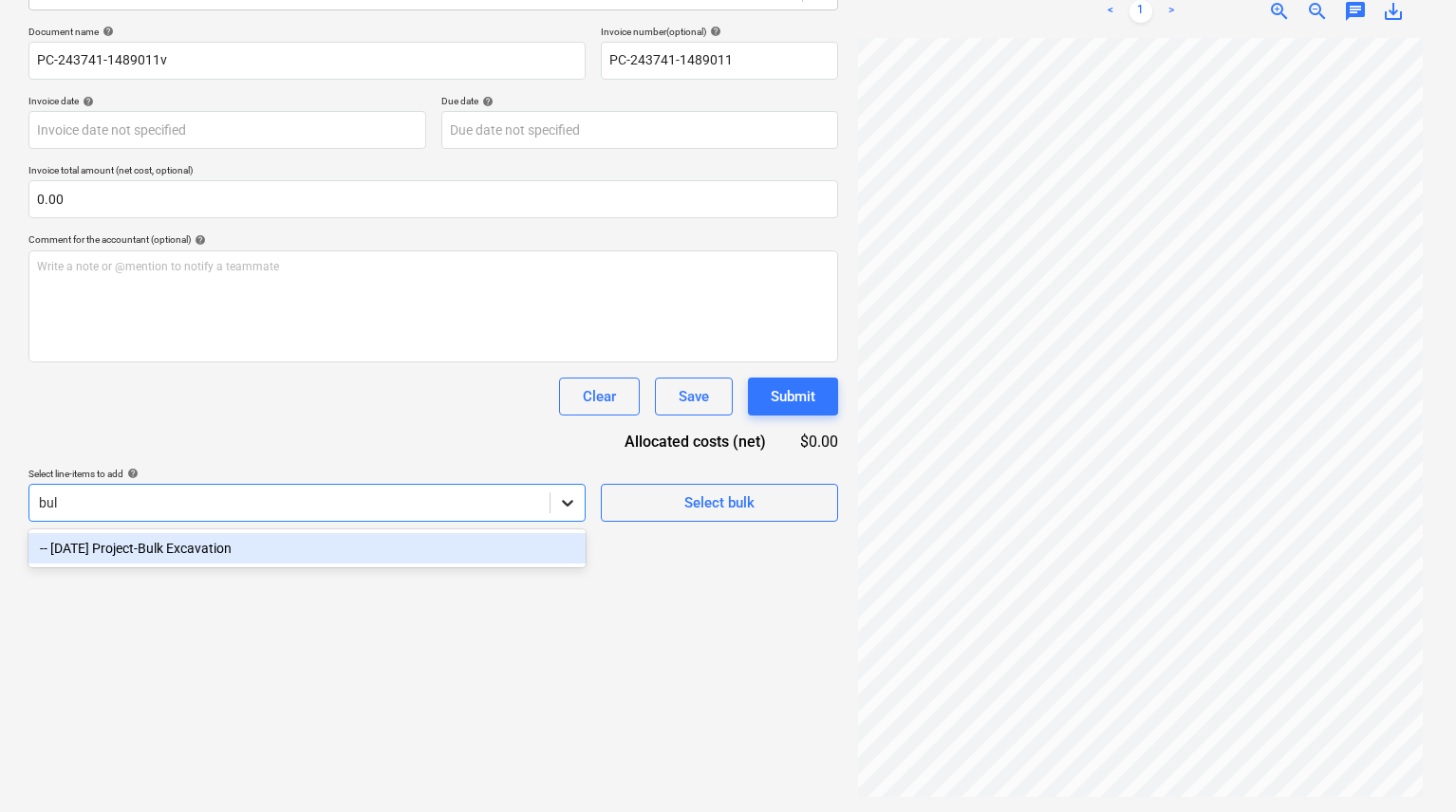
type input "bulk"
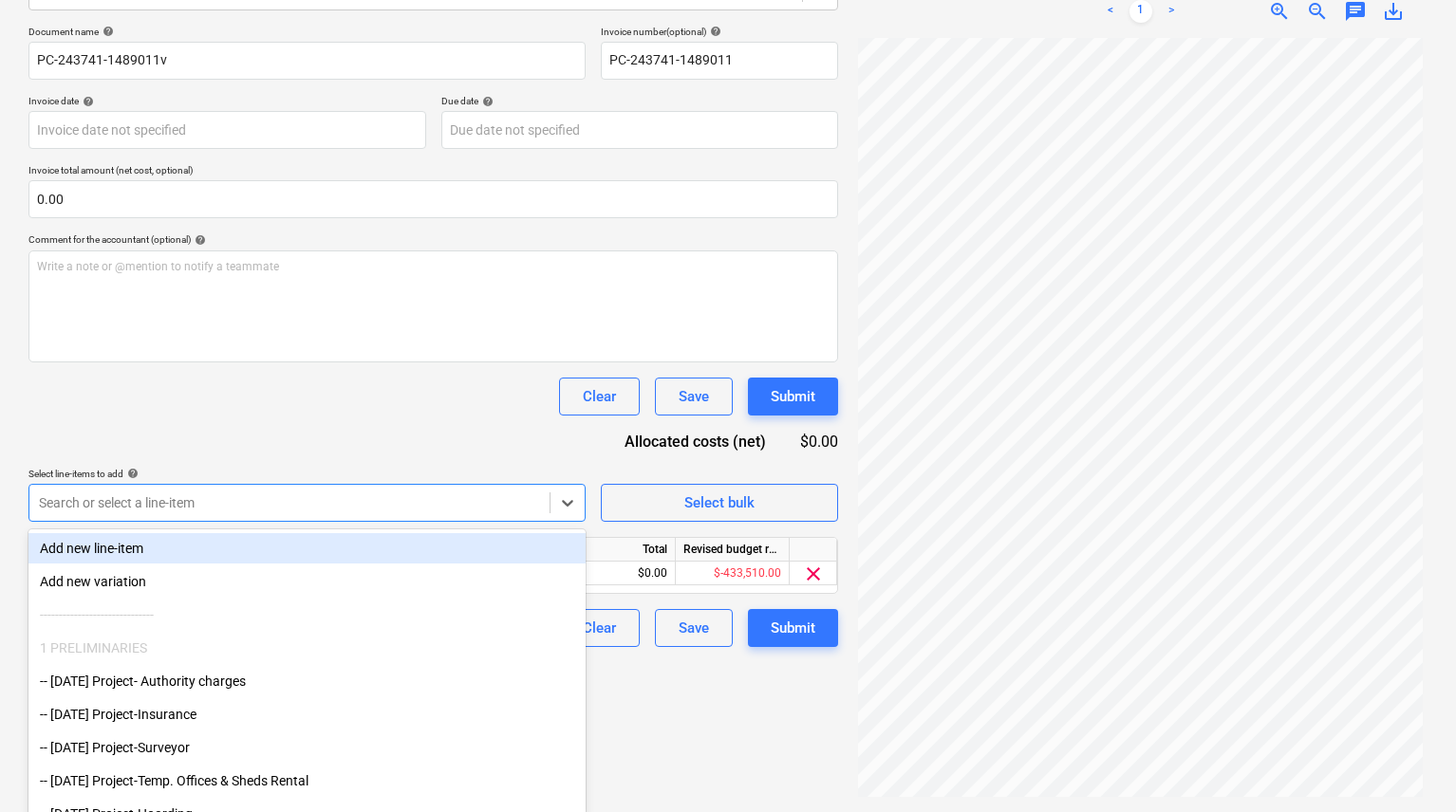
click at [477, 458] on div "Document name help PC-243741-1489011v Invoice number (optional) help PC-243741-…" at bounding box center [432, 336] width 809 height 621
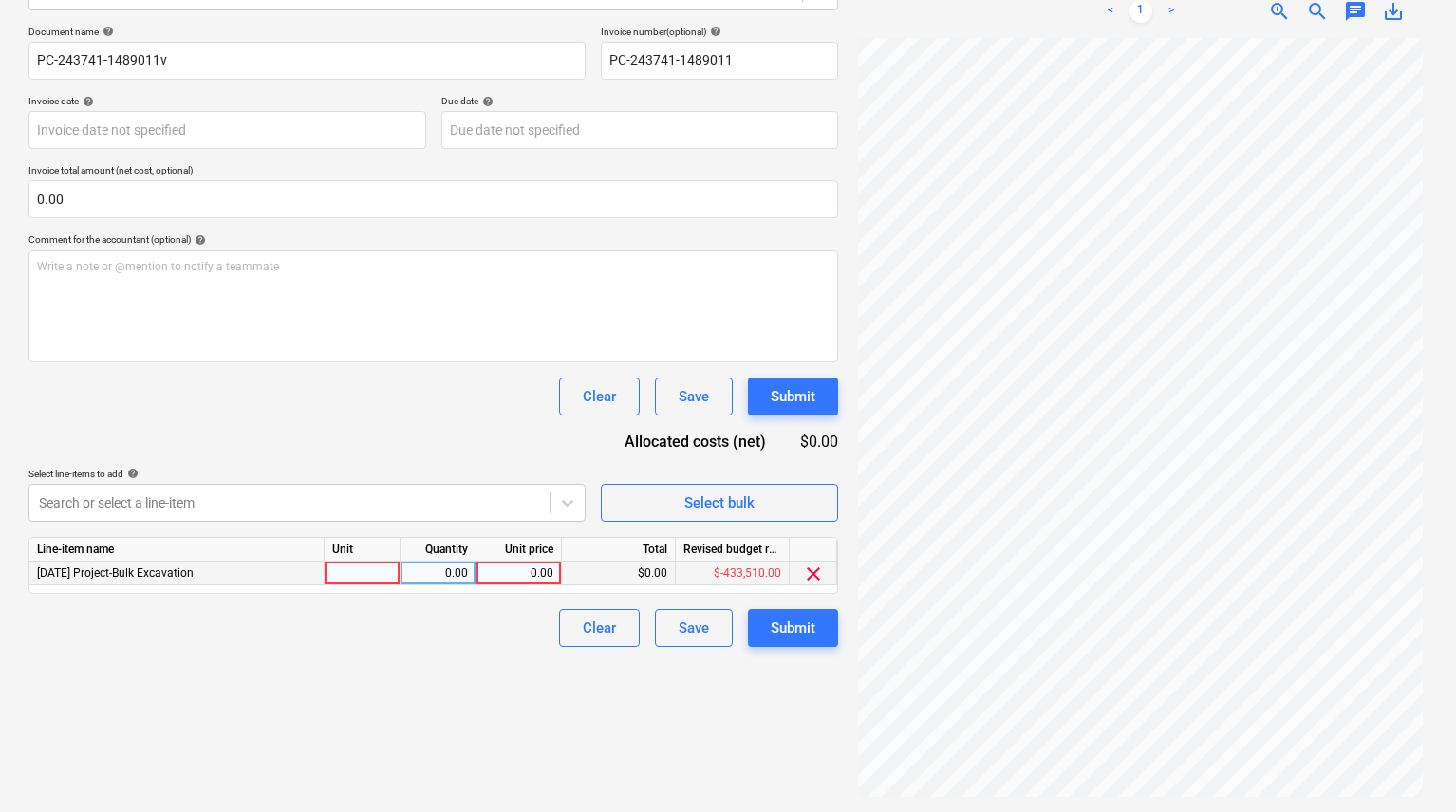
click at [359, 568] on div at bounding box center [362, 573] width 76 height 23
click at [439, 580] on div "0.00" at bounding box center [437, 573] width 59 height 23
type input "1"
click at [505, 573] on div "0.00" at bounding box center [518, 573] width 69 height 23
type input "504885.97"
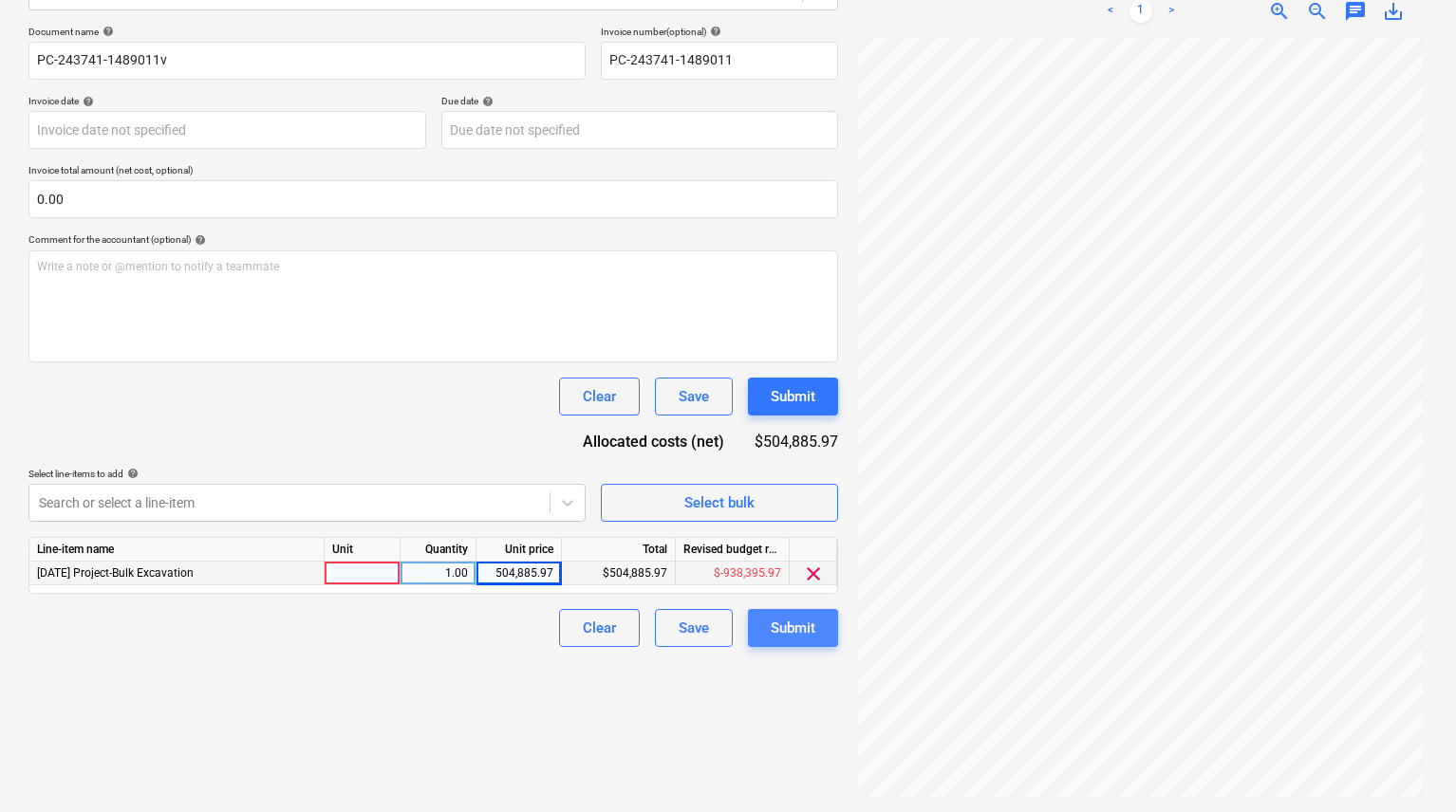
click at [779, 632] on div "Submit" at bounding box center [793, 627] width 45 height 24
click at [380, 561] on div "Unit" at bounding box center [362, 549] width 76 height 23
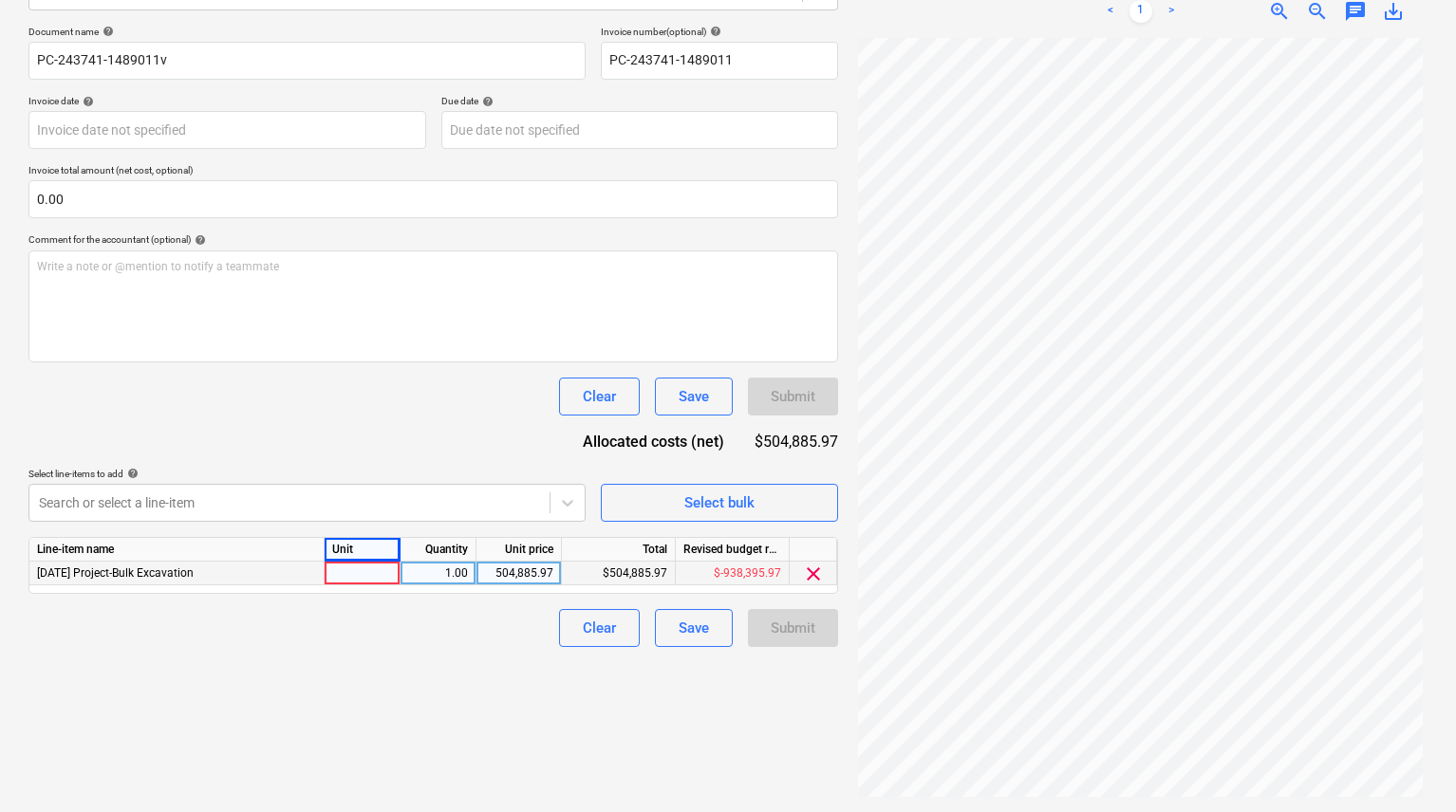
click at [378, 564] on div at bounding box center [362, 573] width 76 height 23
type input "1"
click at [403, 633] on div "Clear Save Submit" at bounding box center [432, 628] width 809 height 38
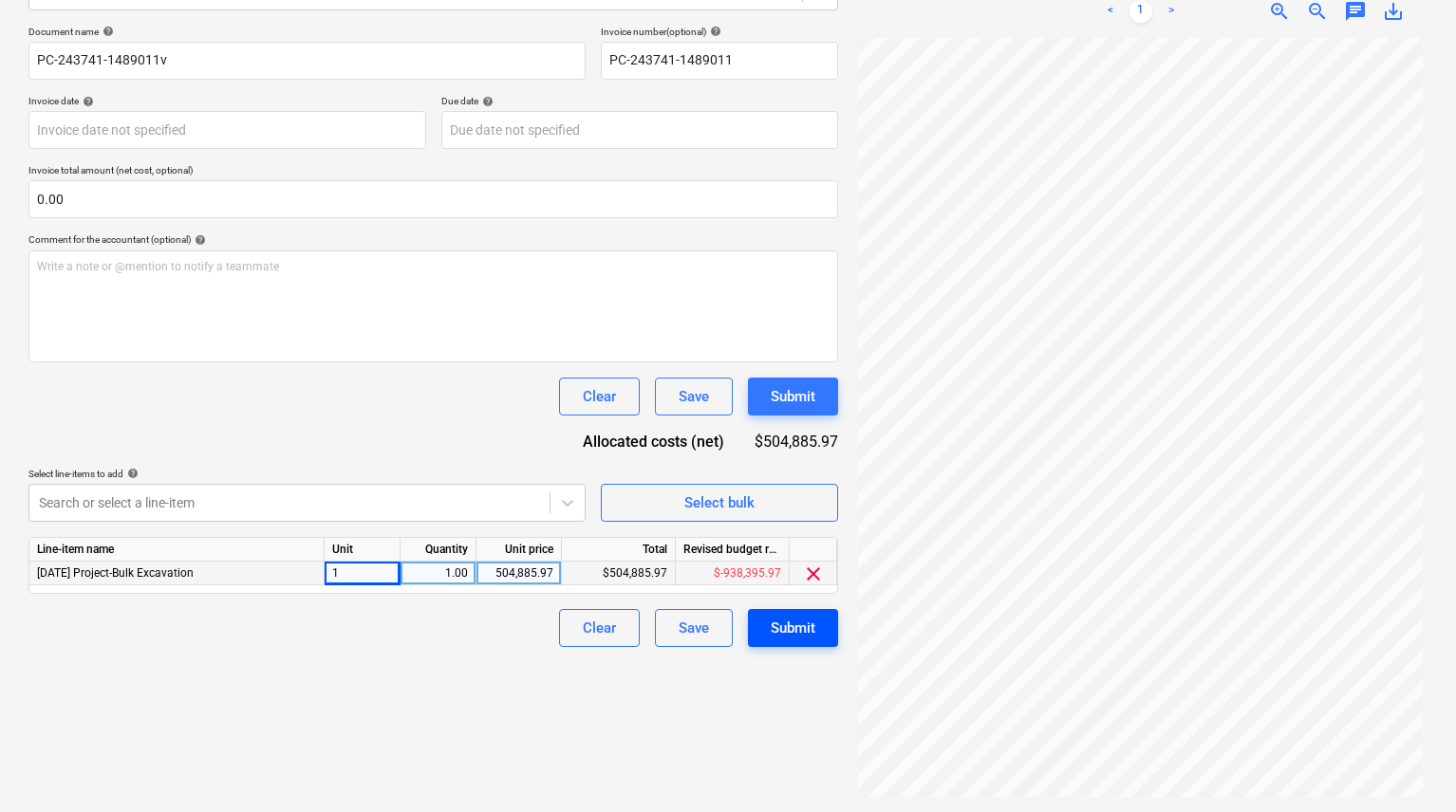
click at [803, 631] on div "Submit" at bounding box center [793, 627] width 45 height 24
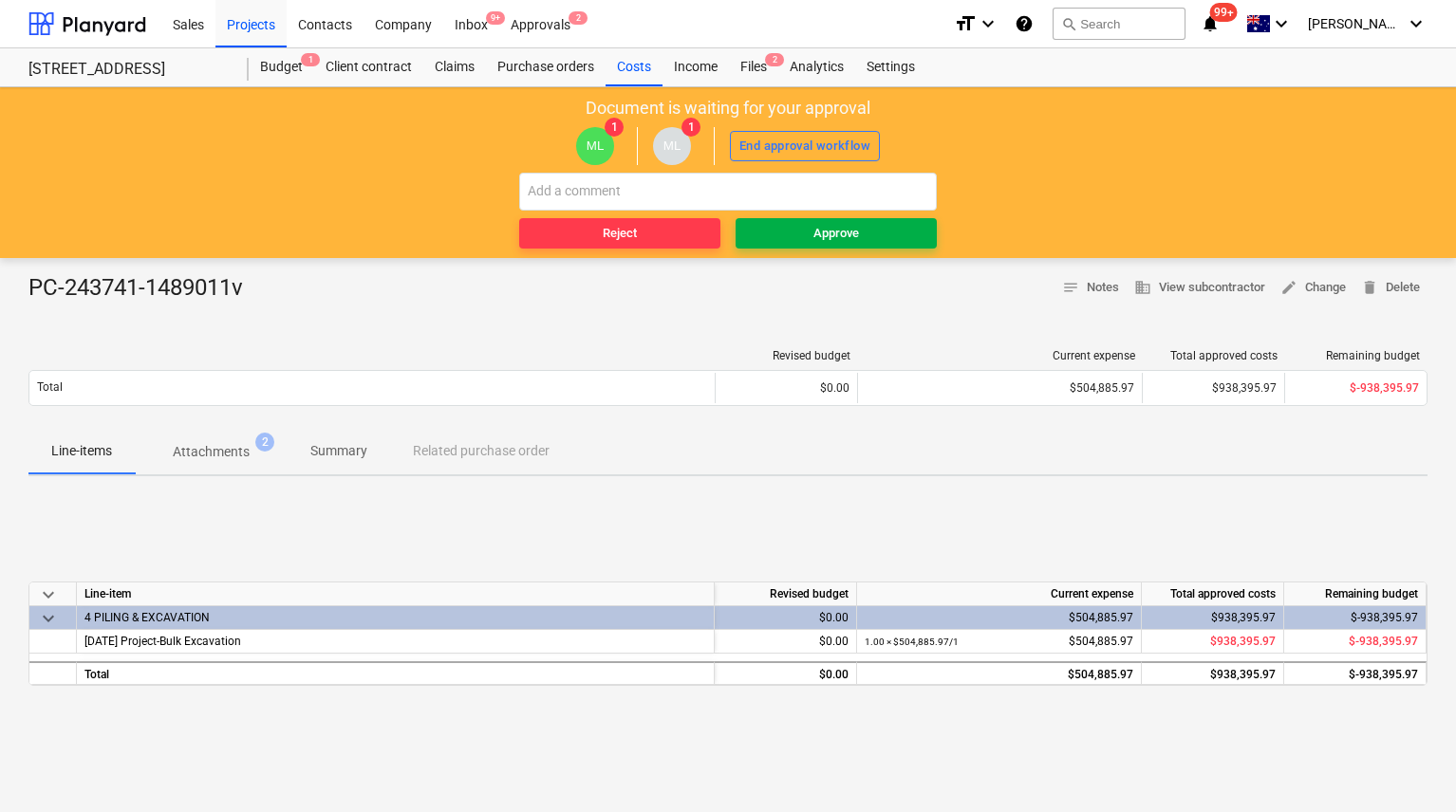
click at [763, 223] on span "Approve" at bounding box center [836, 234] width 186 height 21
